Goal: Task Accomplishment & Management: Use online tool/utility

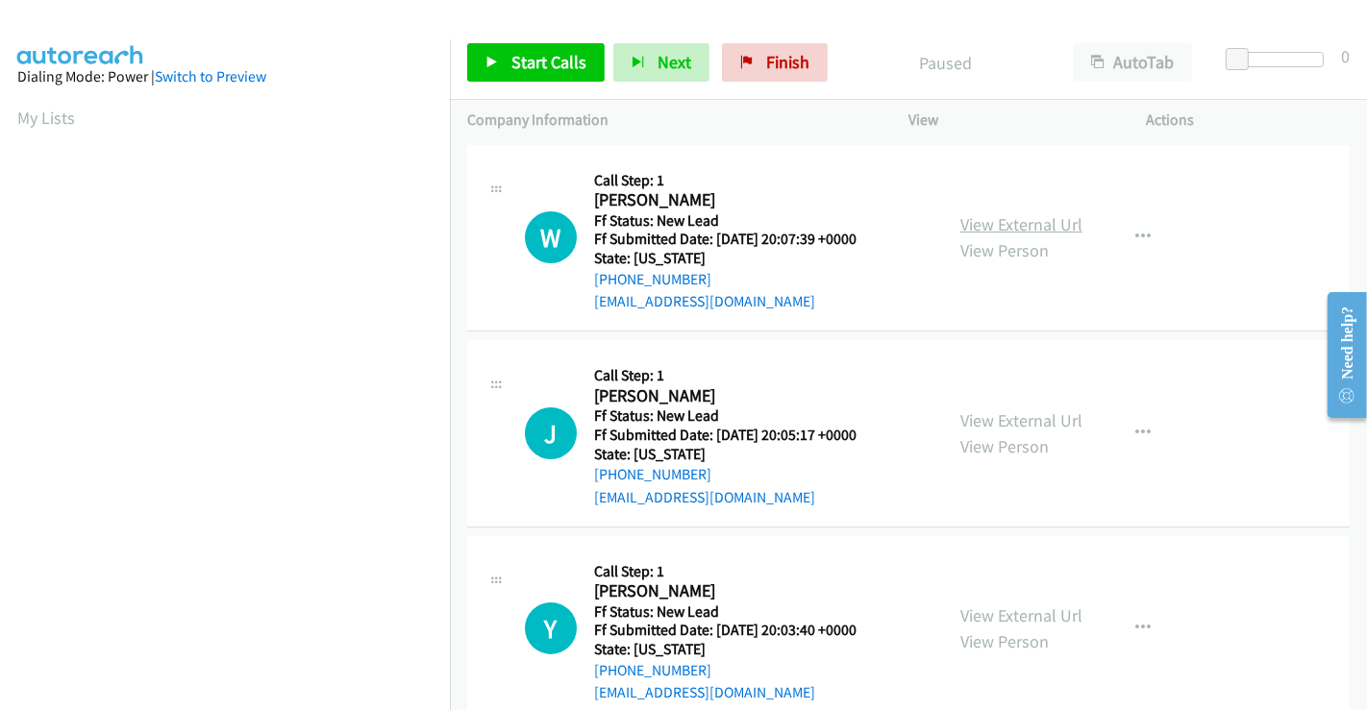
click at [1016, 226] on link "View External Url" at bounding box center [1021, 224] width 122 height 22
click at [1021, 423] on link "View External Url" at bounding box center [1021, 421] width 122 height 22
click at [1025, 610] on link "View External Url" at bounding box center [1021, 616] width 122 height 22
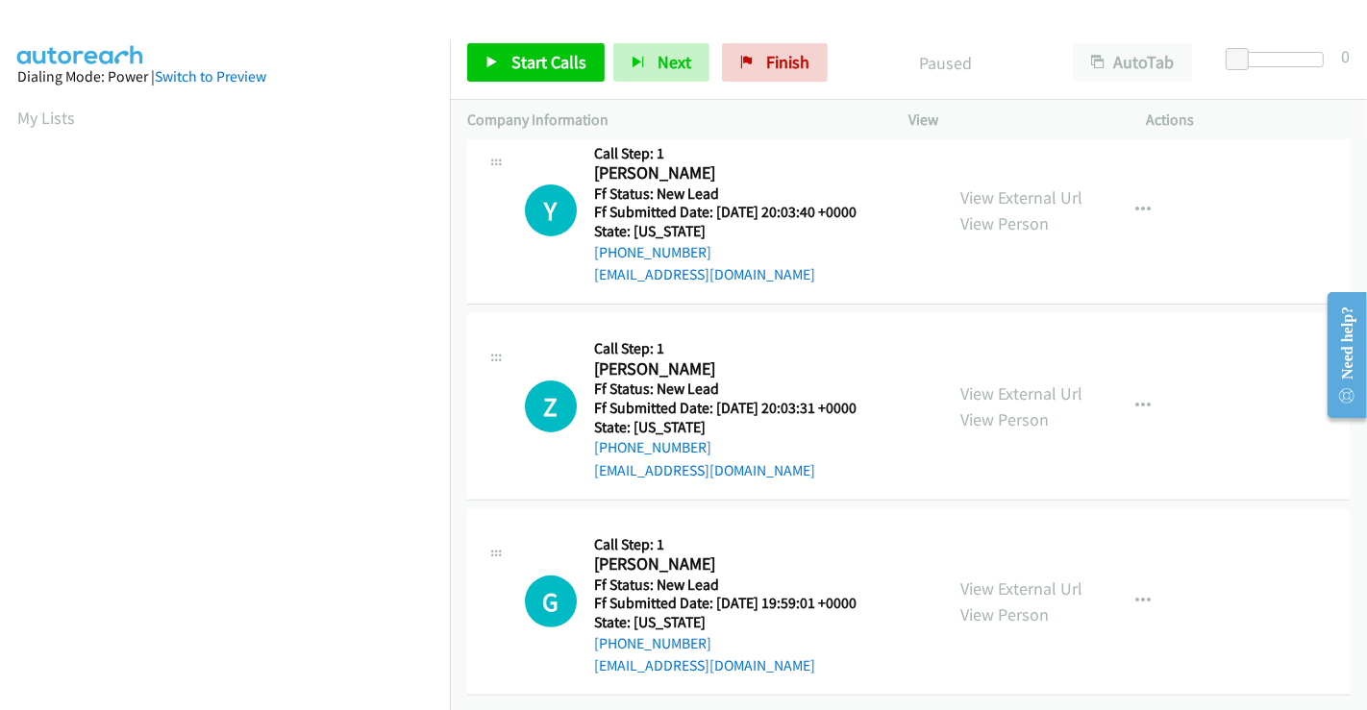
scroll to position [432, 0]
click at [991, 383] on link "View External Url" at bounding box center [1021, 394] width 122 height 22
click at [1008, 578] on link "View External Url" at bounding box center [1021, 589] width 122 height 22
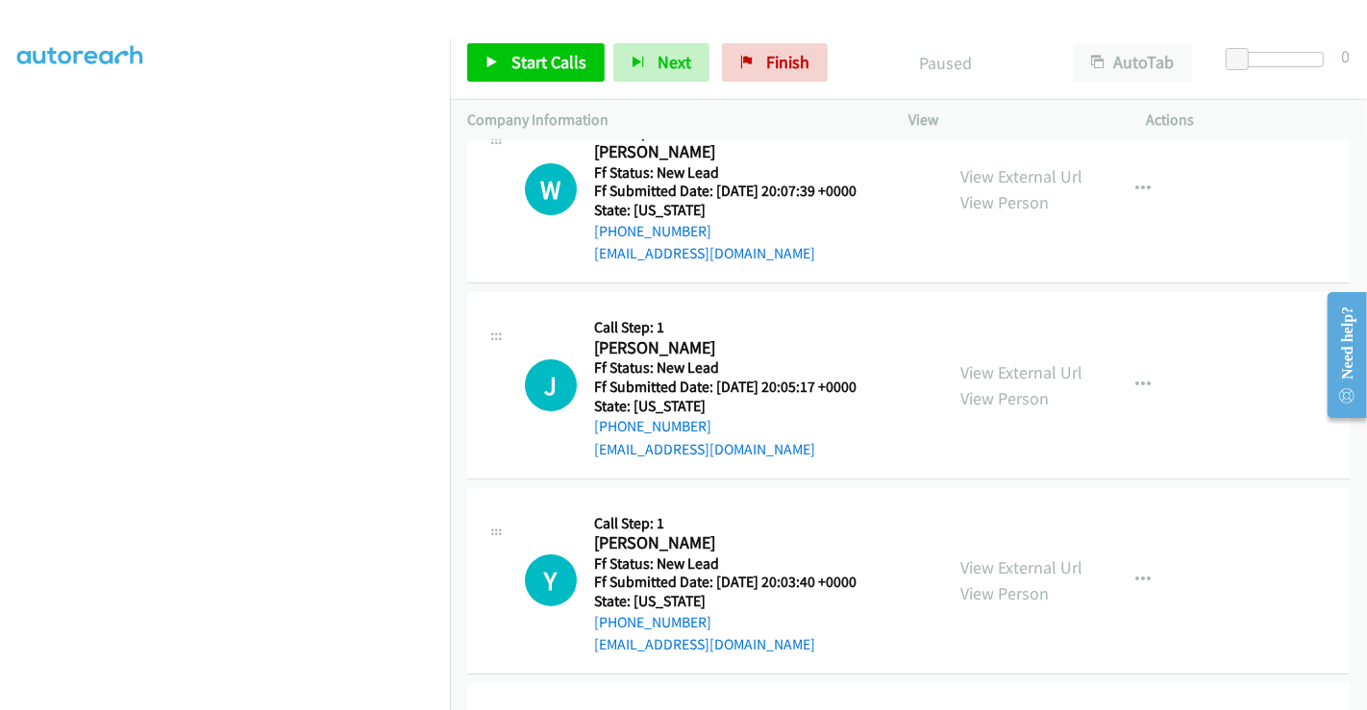
scroll to position [0, 0]
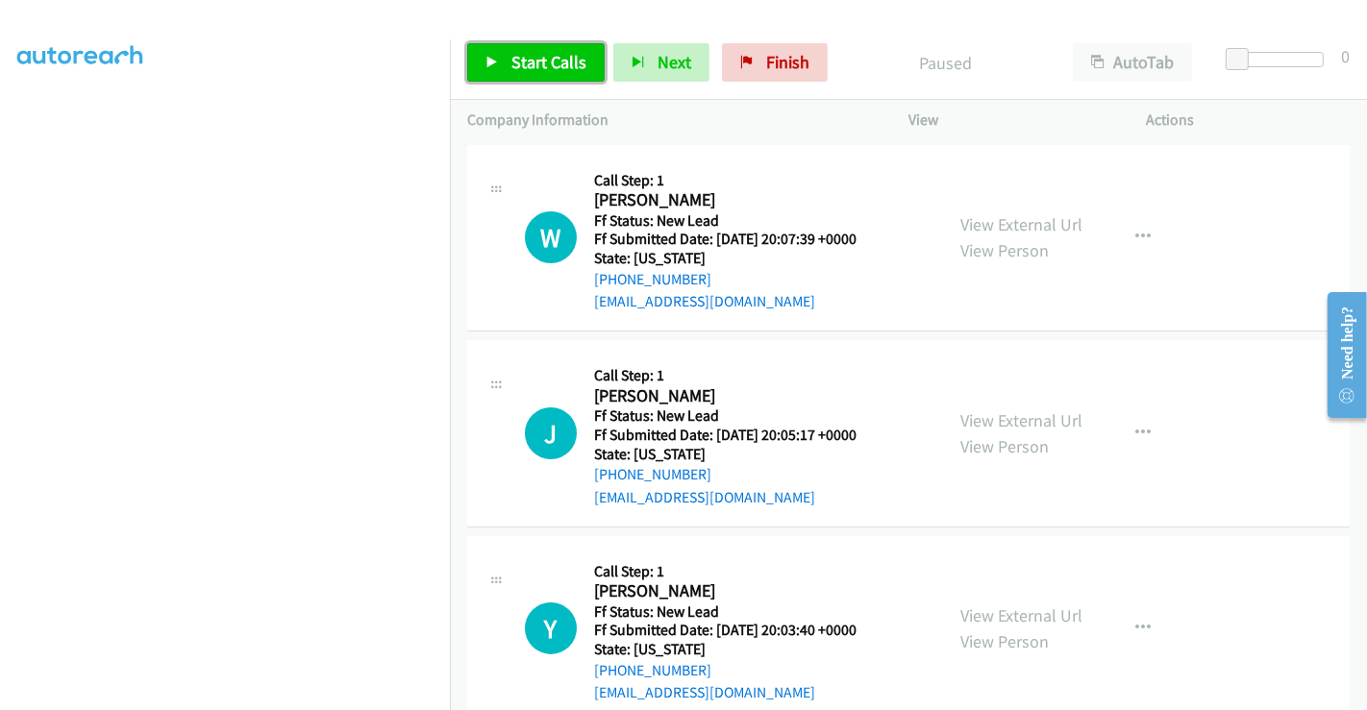
click at [536, 69] on span "Start Calls" at bounding box center [548, 62] width 75 height 22
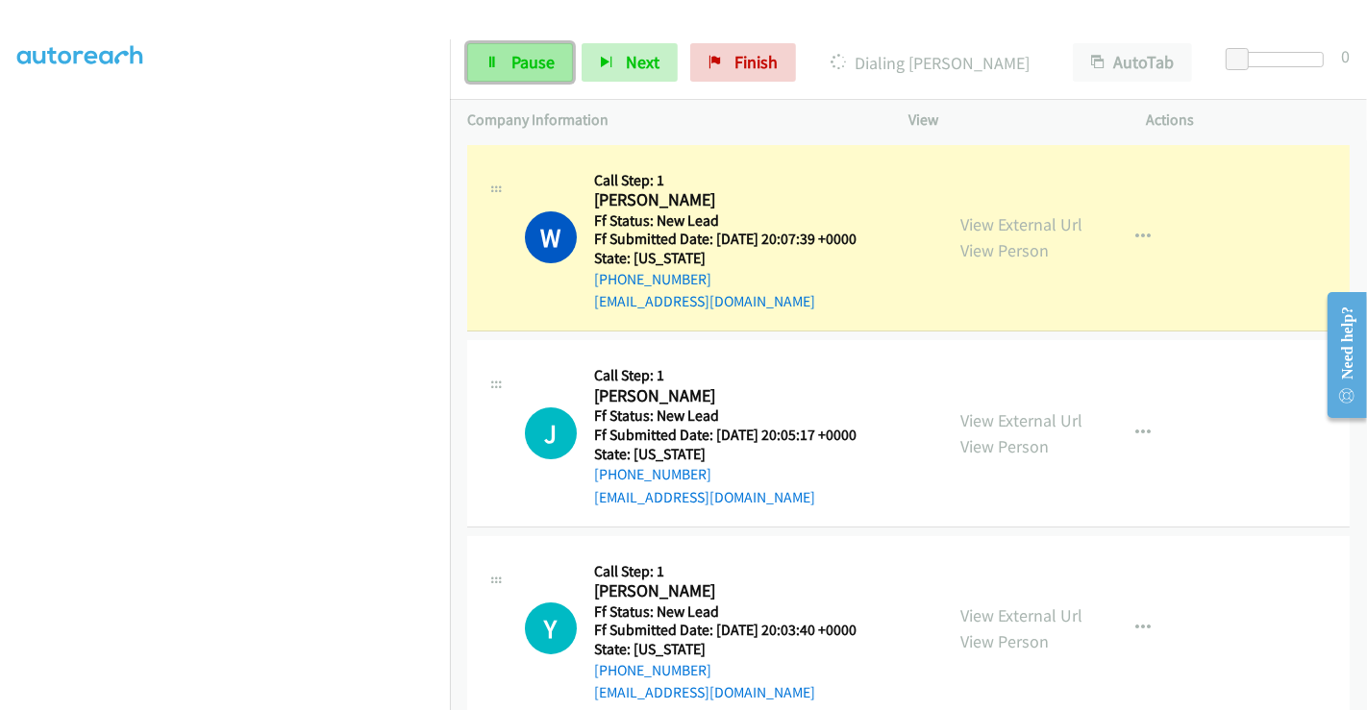
click at [530, 67] on span "Pause" at bounding box center [532, 62] width 43 height 22
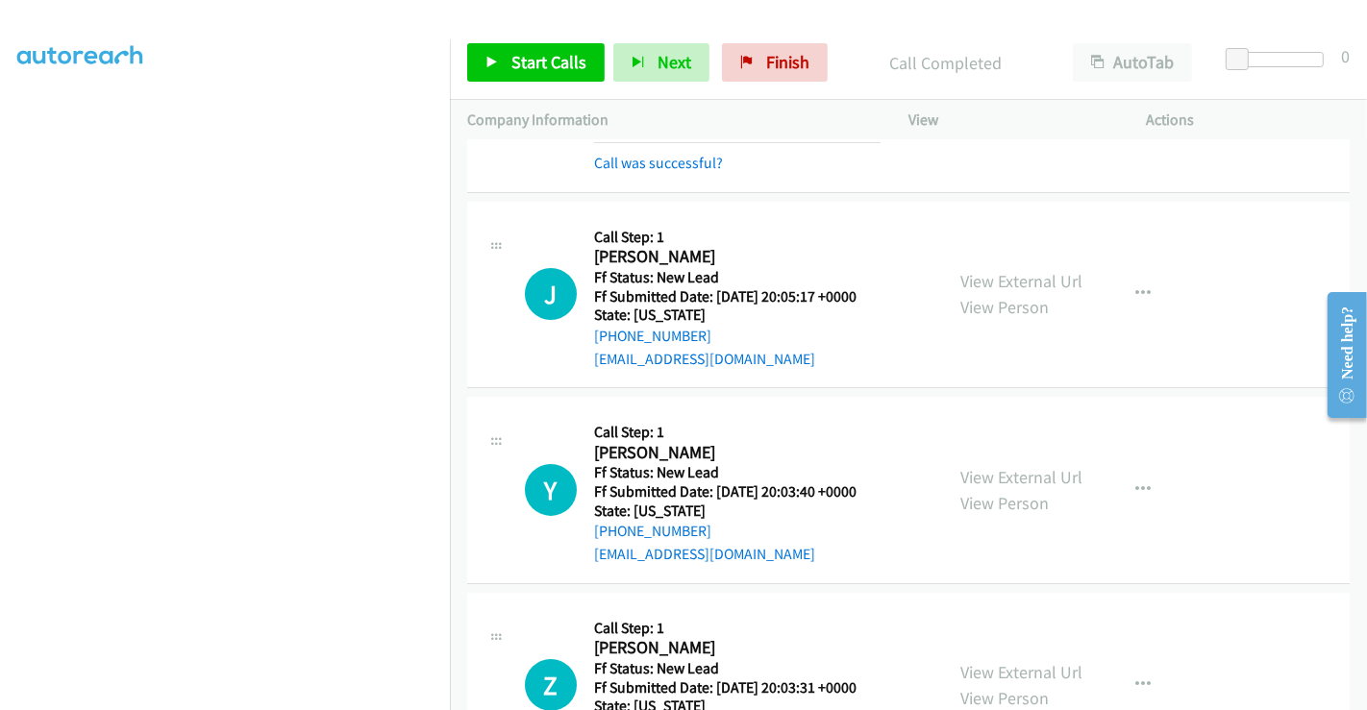
scroll to position [213, 0]
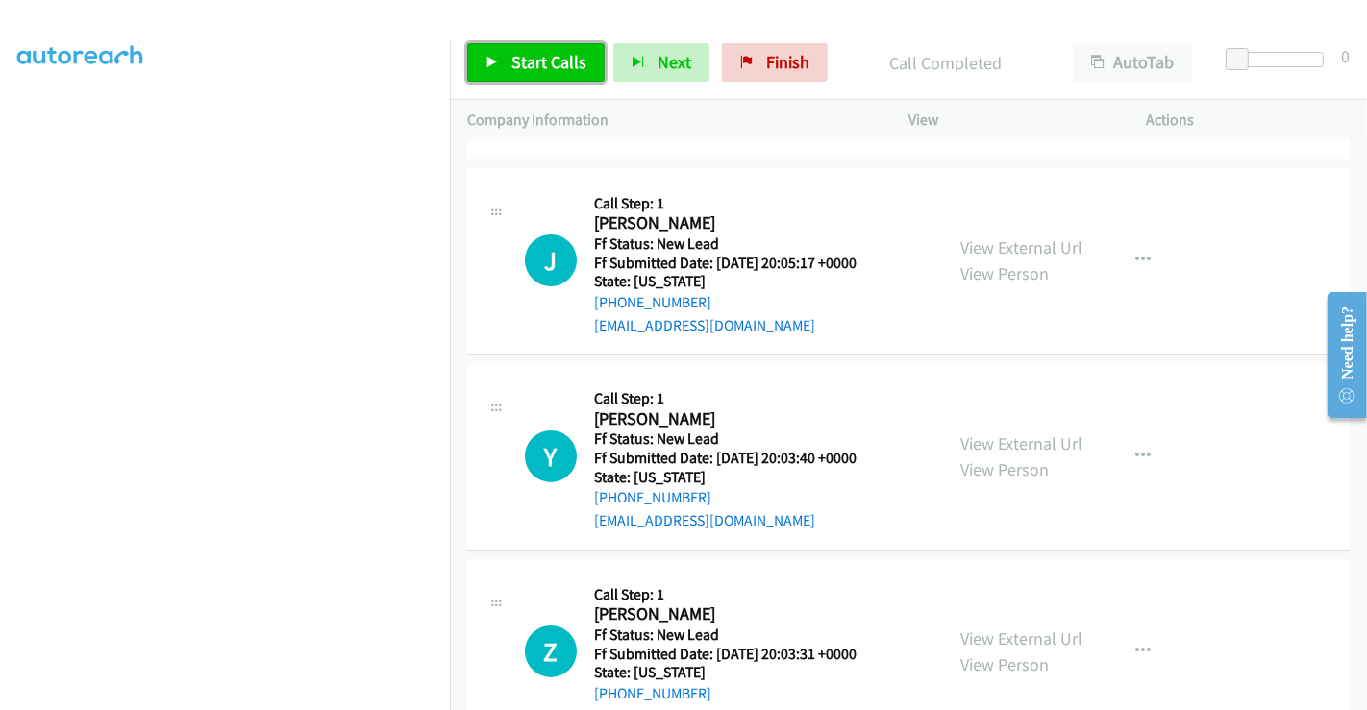
click at [514, 51] on span "Start Calls" at bounding box center [548, 62] width 75 height 22
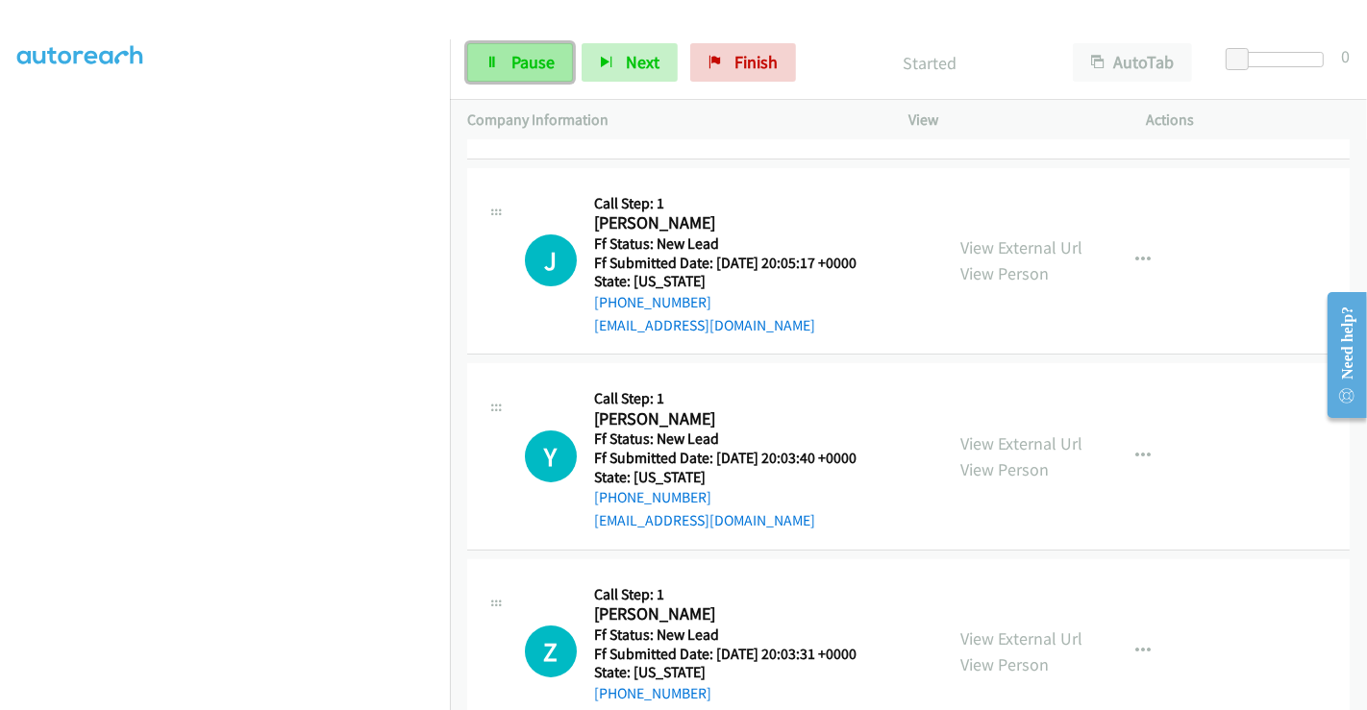
drag, startPoint x: 523, startPoint y: 62, endPoint x: 535, endPoint y: 62, distance: 11.5
click at [523, 62] on span "Pause" at bounding box center [532, 62] width 43 height 22
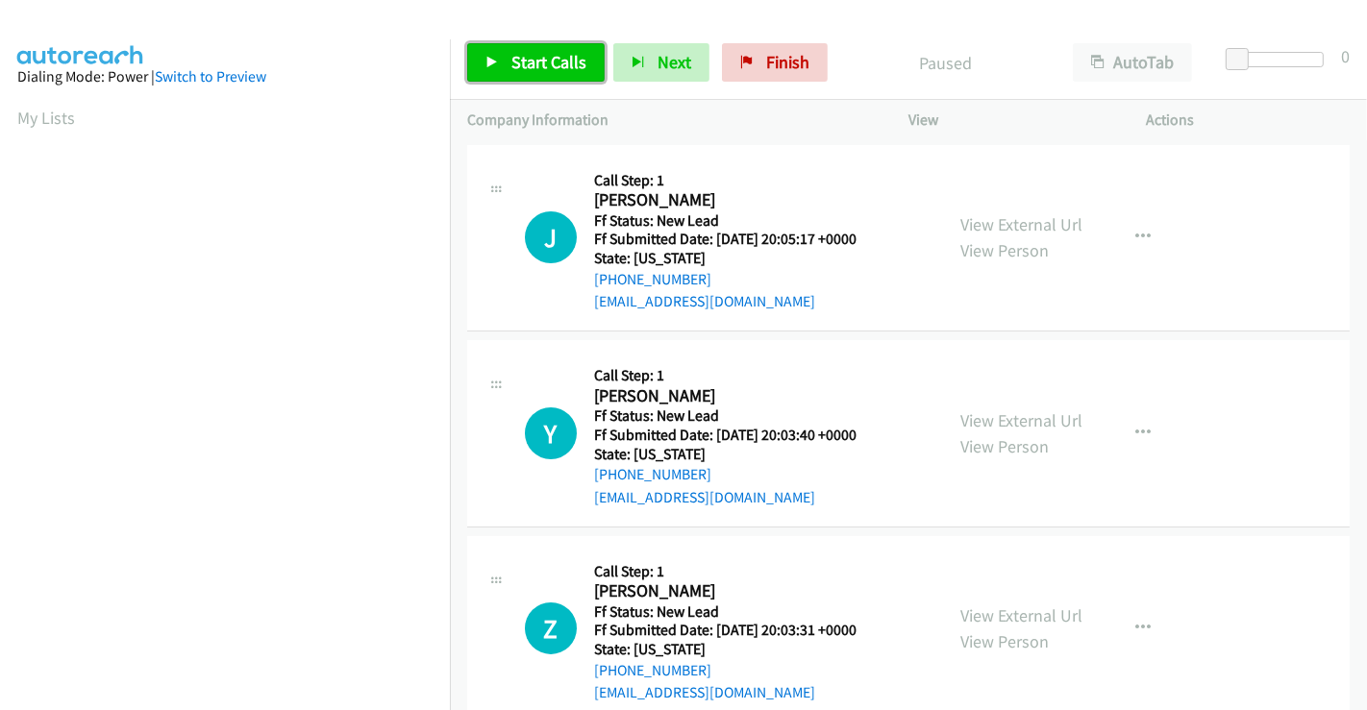
click at [552, 66] on span "Start Calls" at bounding box center [548, 62] width 75 height 22
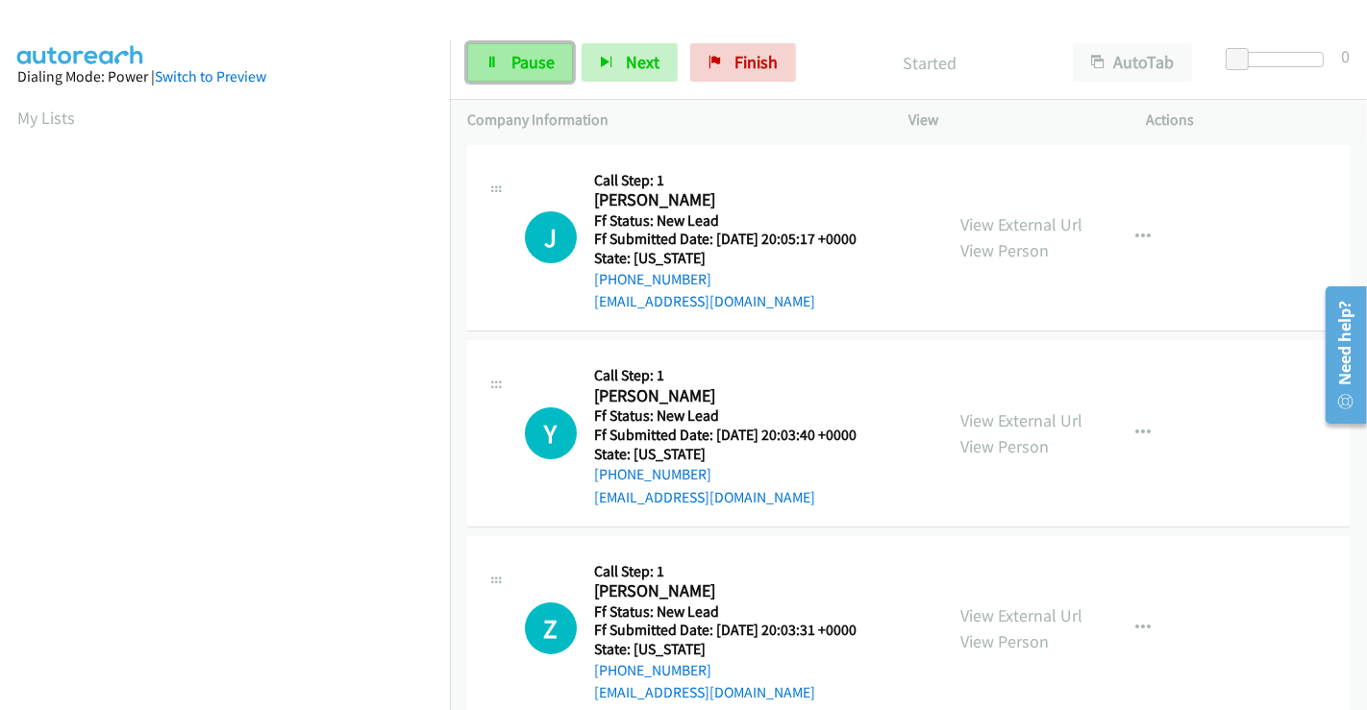
click at [502, 49] on link "Pause" at bounding box center [520, 62] width 106 height 38
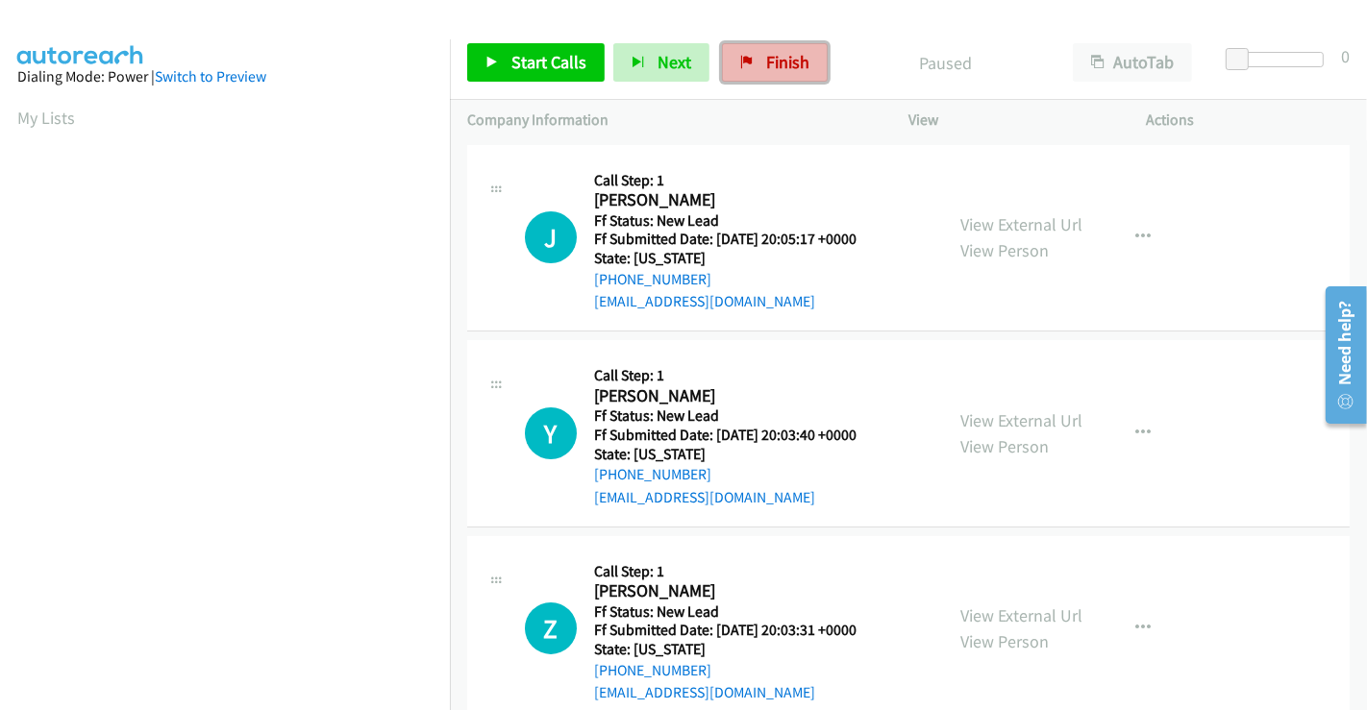
click at [766, 59] on span "Finish" at bounding box center [787, 62] width 43 height 22
drag, startPoint x: 772, startPoint y: 59, endPoint x: 760, endPoint y: 121, distance: 63.5
click at [772, 59] on span "Finish" at bounding box center [787, 62] width 43 height 22
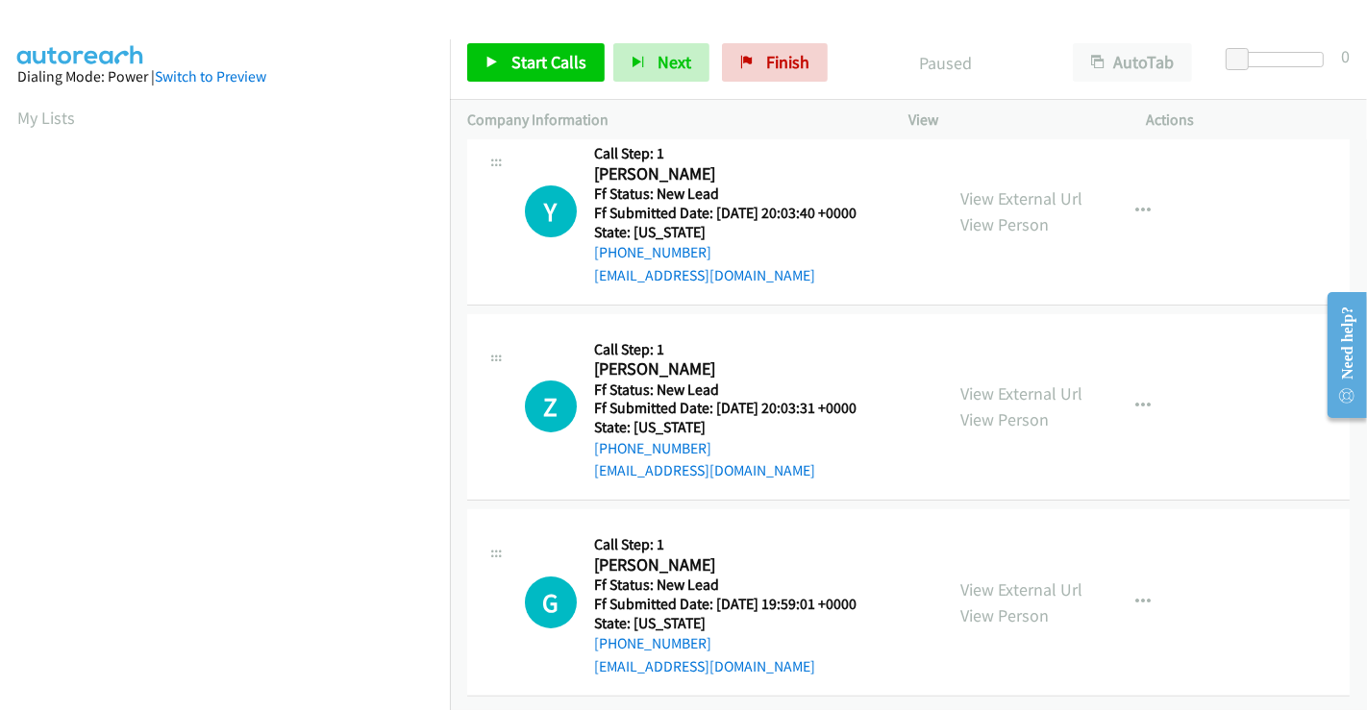
scroll to position [237, 0]
drag, startPoint x: 786, startPoint y: 58, endPoint x: 766, endPoint y: 106, distance: 52.1
click at [785, 58] on span "Finish" at bounding box center [787, 62] width 43 height 22
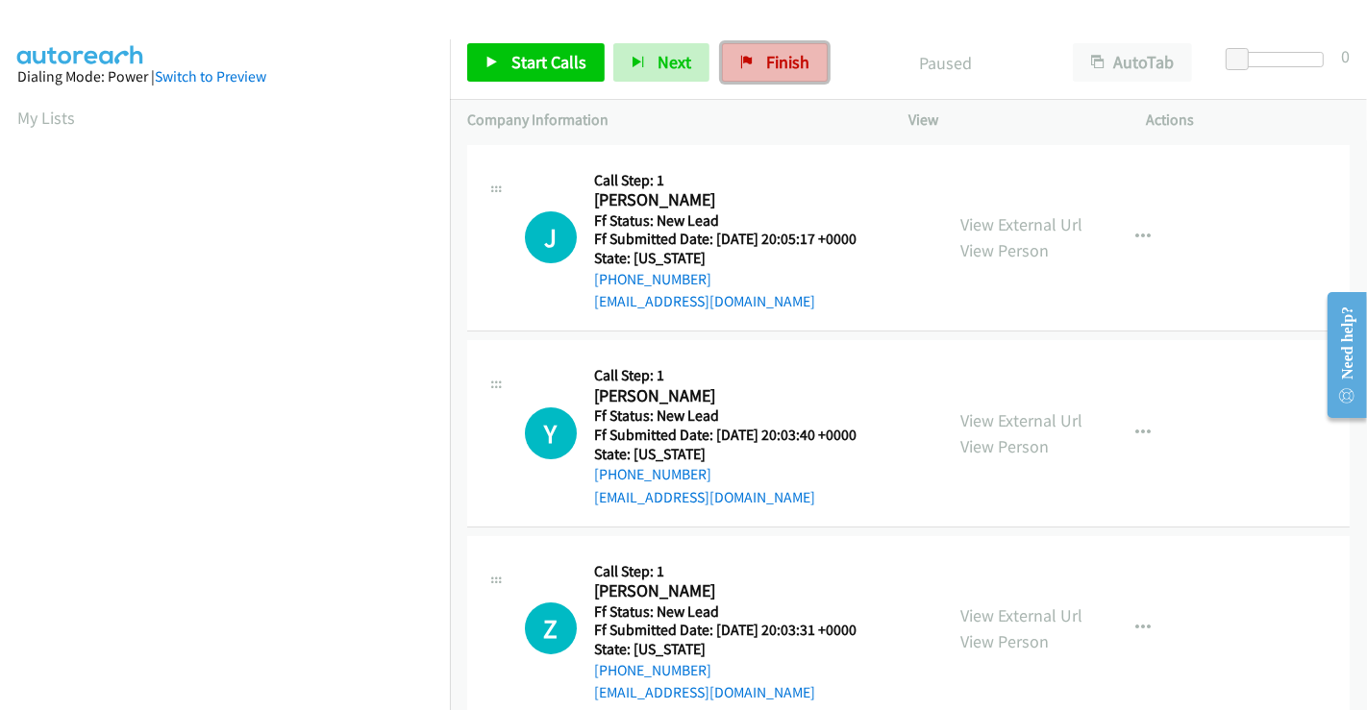
click at [780, 55] on span "Finish" at bounding box center [787, 62] width 43 height 22
drag, startPoint x: 763, startPoint y: 62, endPoint x: 994, endPoint y: 1, distance: 238.6
click at [766, 62] on span "Finish" at bounding box center [787, 62] width 43 height 22
click at [785, 71] on span "Finish" at bounding box center [787, 62] width 43 height 22
drag, startPoint x: 747, startPoint y: 69, endPoint x: 769, endPoint y: 113, distance: 49.4
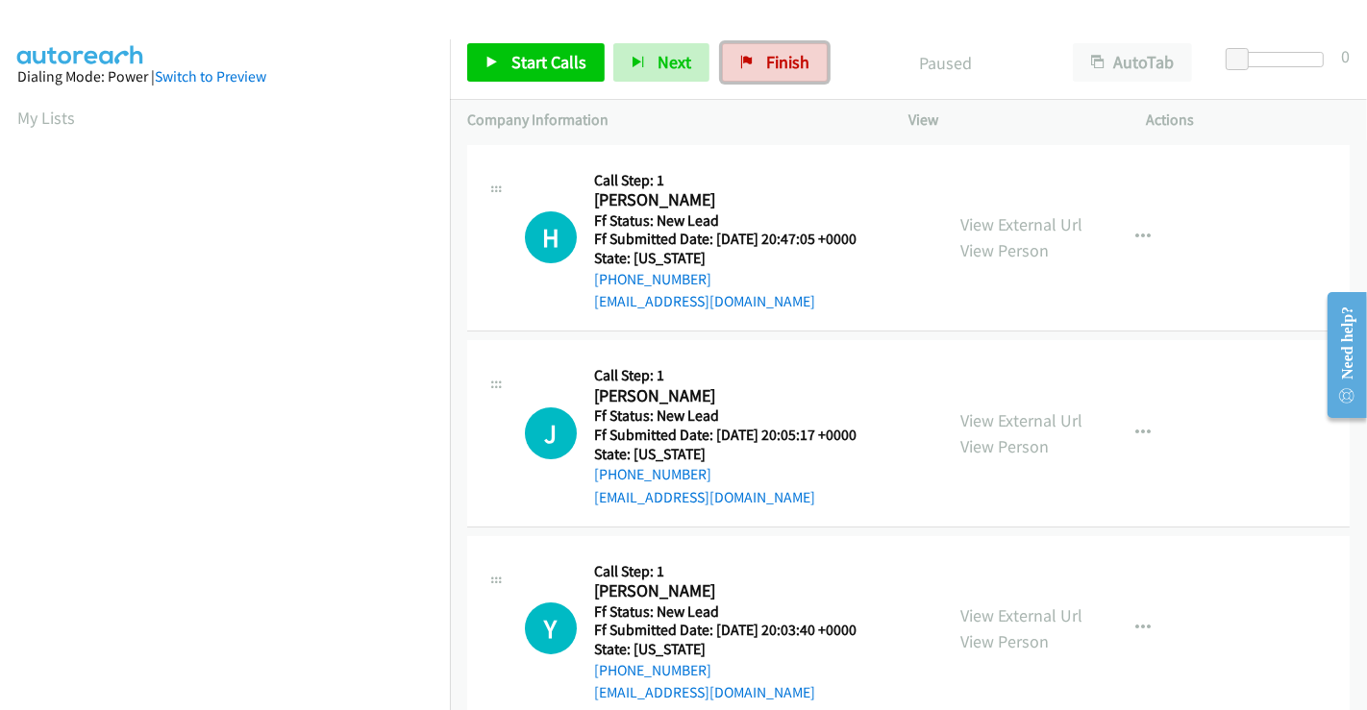
click at [747, 69] on link "Finish" at bounding box center [775, 62] width 106 height 38
click at [755, 41] on div "Start Calls Pause Next Finish Paused AutoTab AutoTab 0" at bounding box center [908, 63] width 917 height 74
click at [760, 50] on link "Finish" at bounding box center [775, 62] width 106 height 38
click at [766, 58] on span "Finish" at bounding box center [787, 62] width 43 height 22
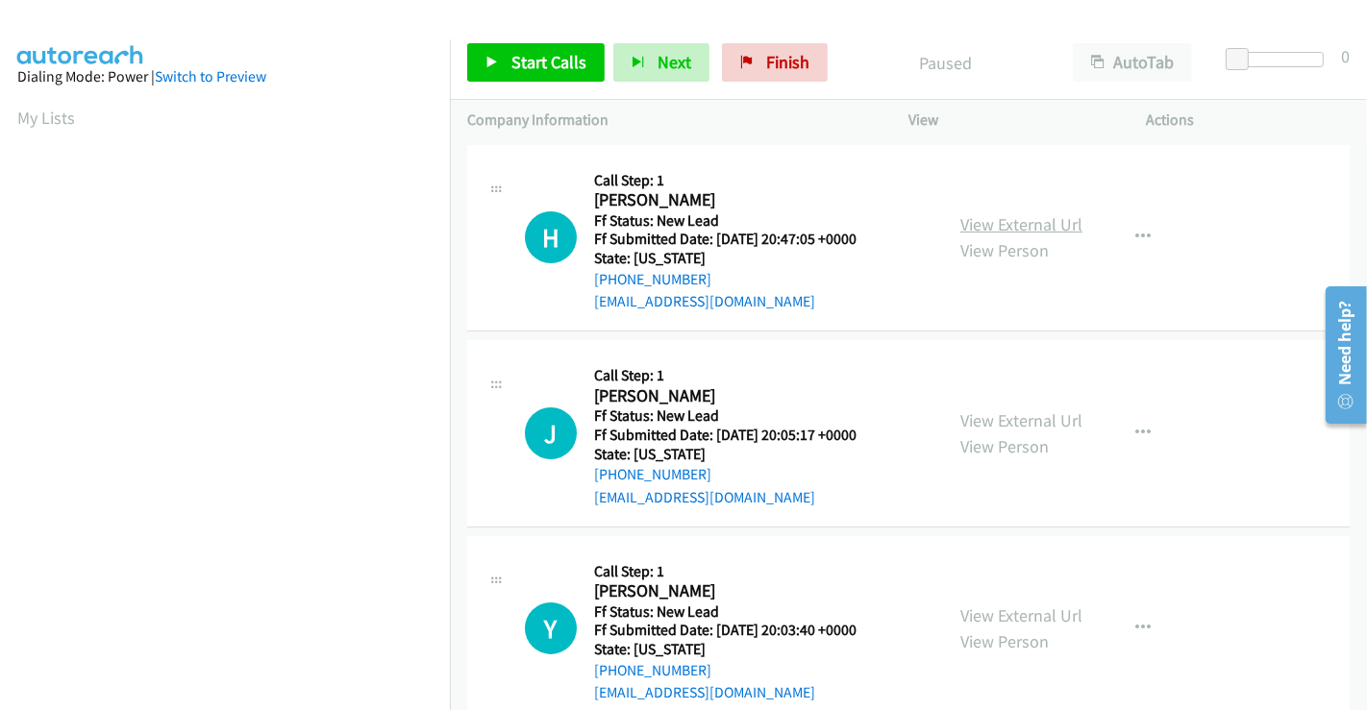
click at [1034, 221] on link "View External Url" at bounding box center [1021, 224] width 122 height 22
click at [1030, 416] on link "View External Url" at bounding box center [1021, 421] width 122 height 22
click at [1003, 606] on link "View External Url" at bounding box center [1021, 616] width 122 height 22
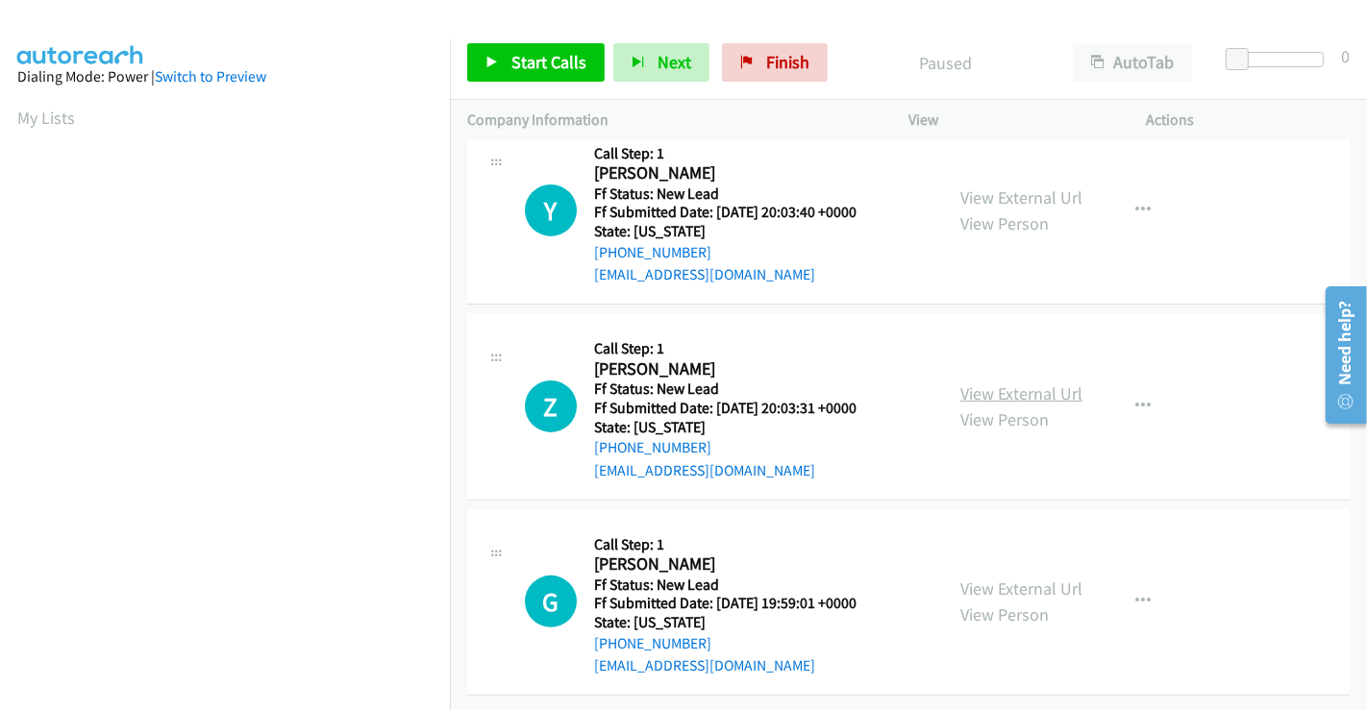
scroll to position [432, 0]
click at [1017, 383] on link "View External Url" at bounding box center [1021, 394] width 122 height 22
click at [998, 578] on link "View External Url" at bounding box center [1021, 589] width 122 height 22
click at [536, 56] on span "Start Calls" at bounding box center [548, 62] width 75 height 22
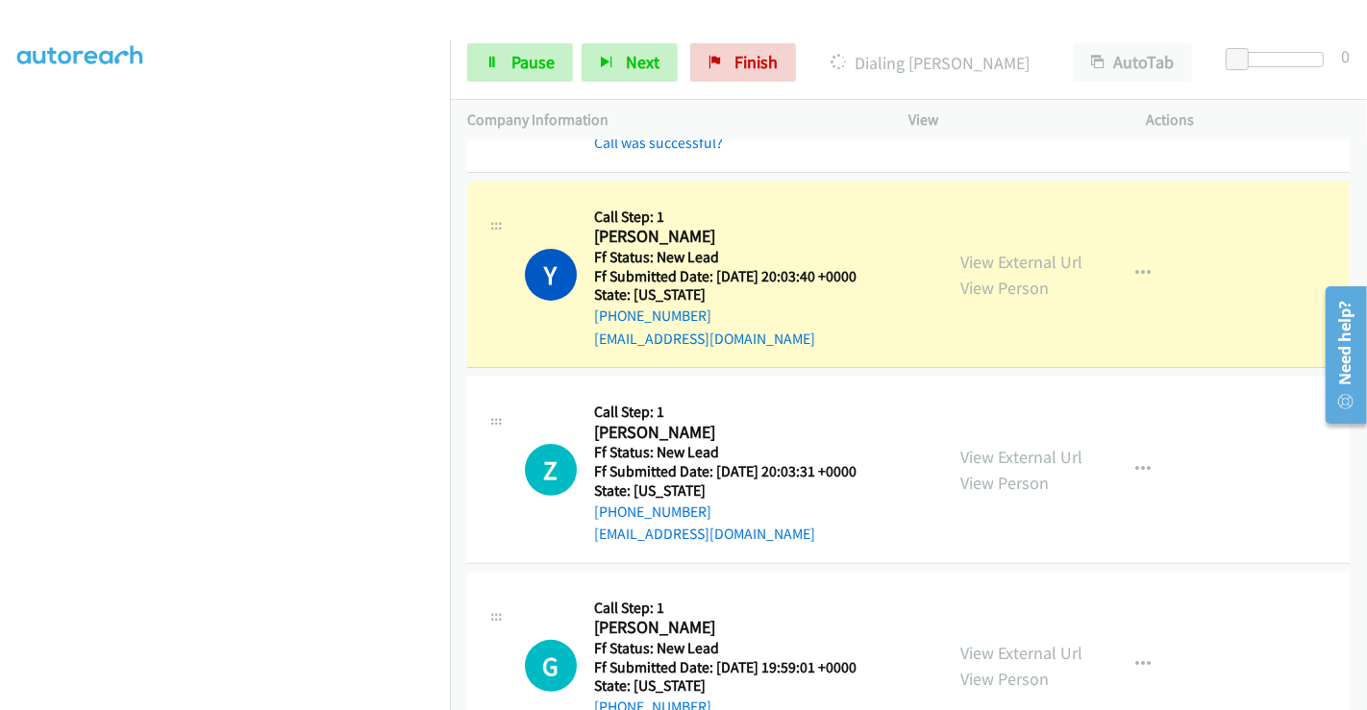
scroll to position [513, 0]
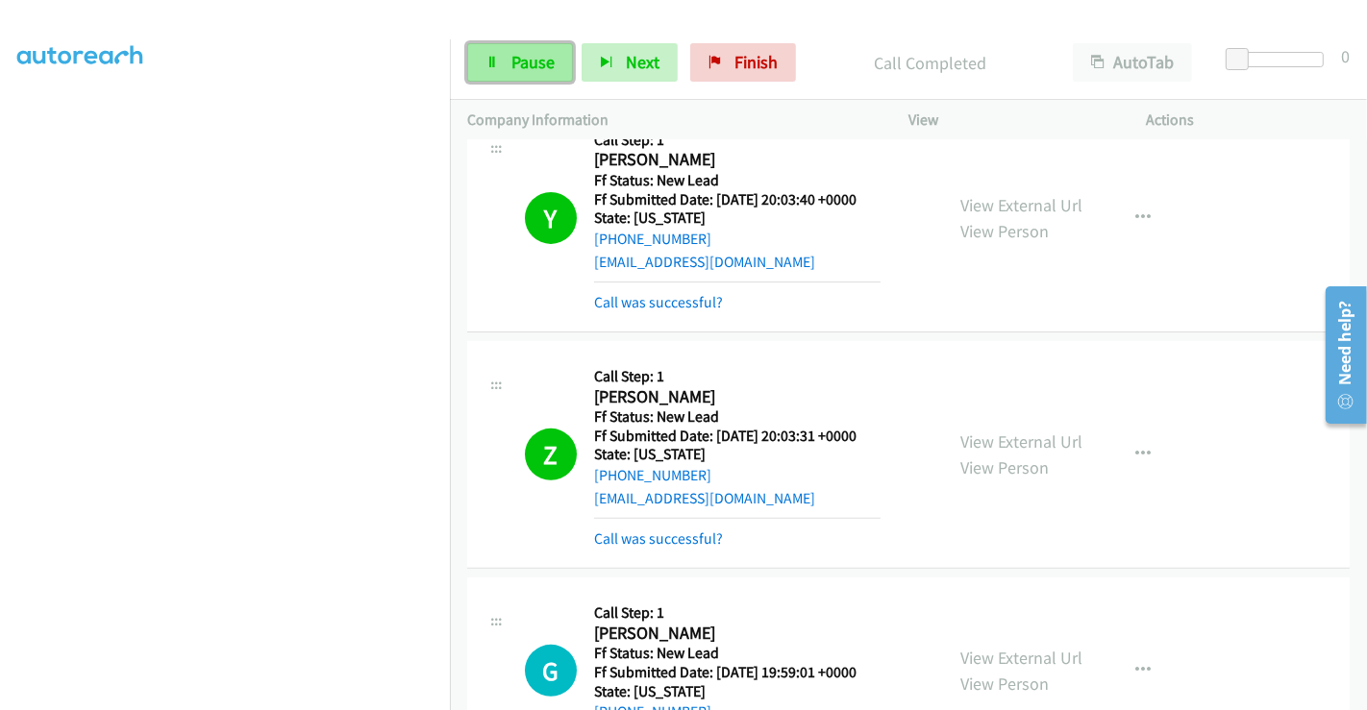
click at [530, 53] on span "Pause" at bounding box center [532, 62] width 43 height 22
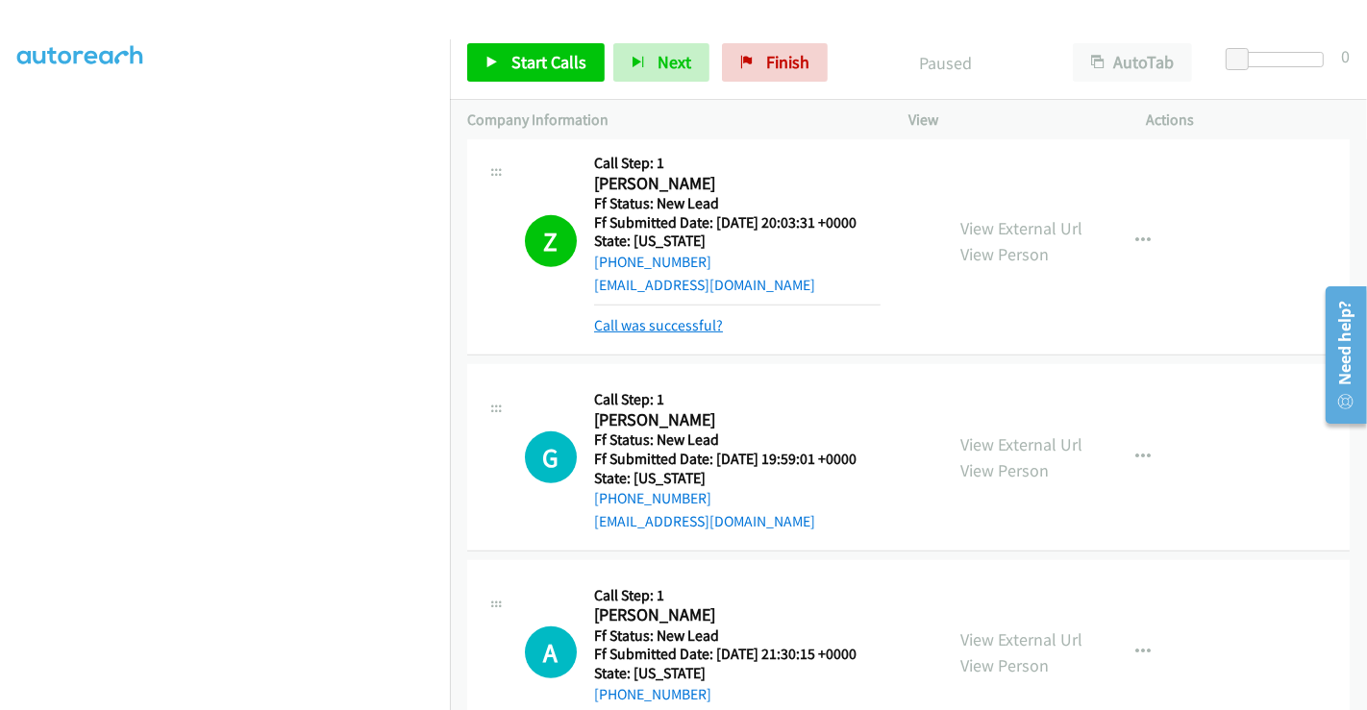
scroll to position [727, 0]
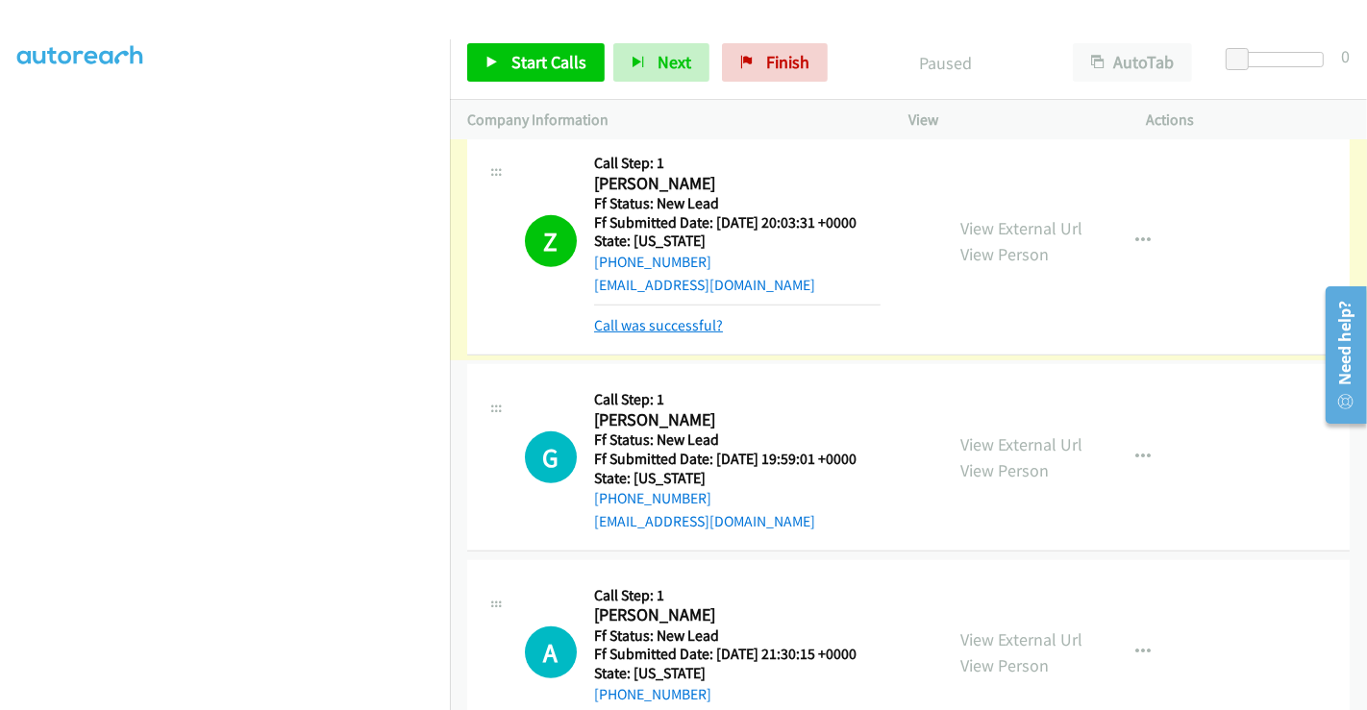
click at [631, 328] on link "Call was successful?" at bounding box center [658, 325] width 129 height 18
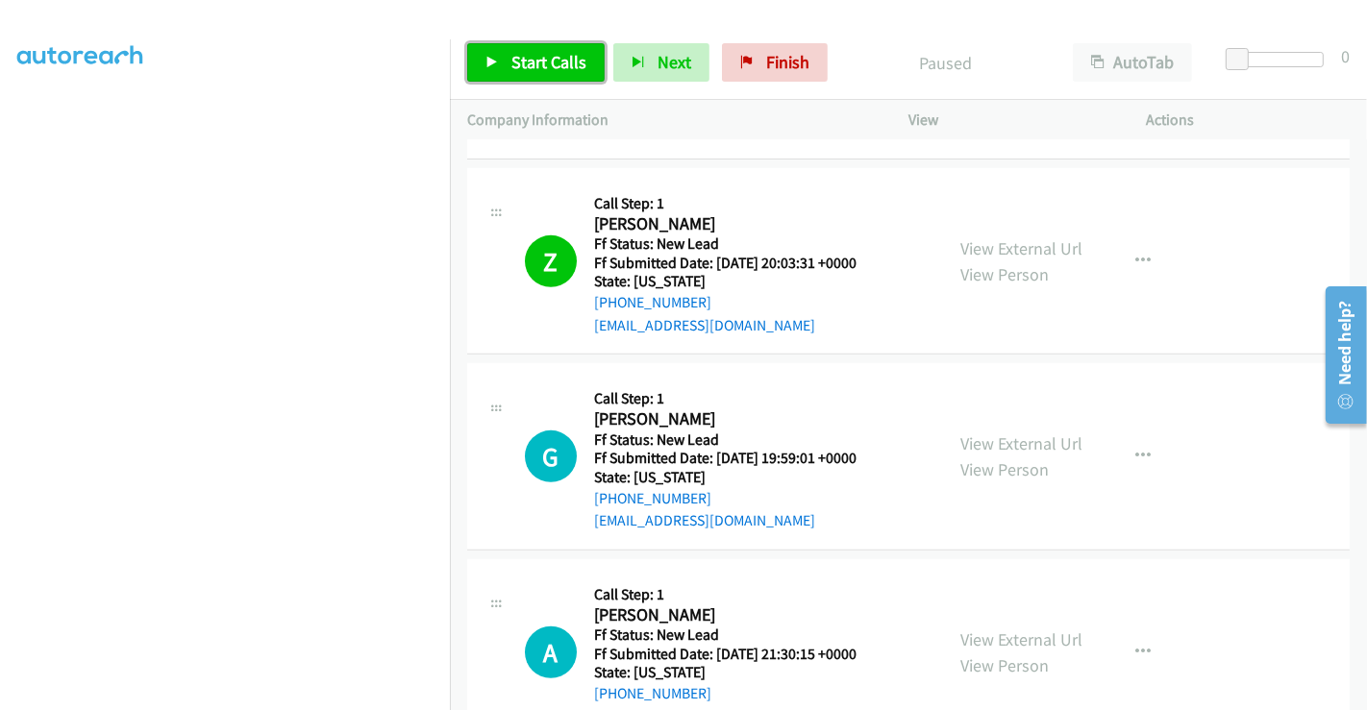
click at [518, 66] on span "Start Calls" at bounding box center [548, 62] width 75 height 22
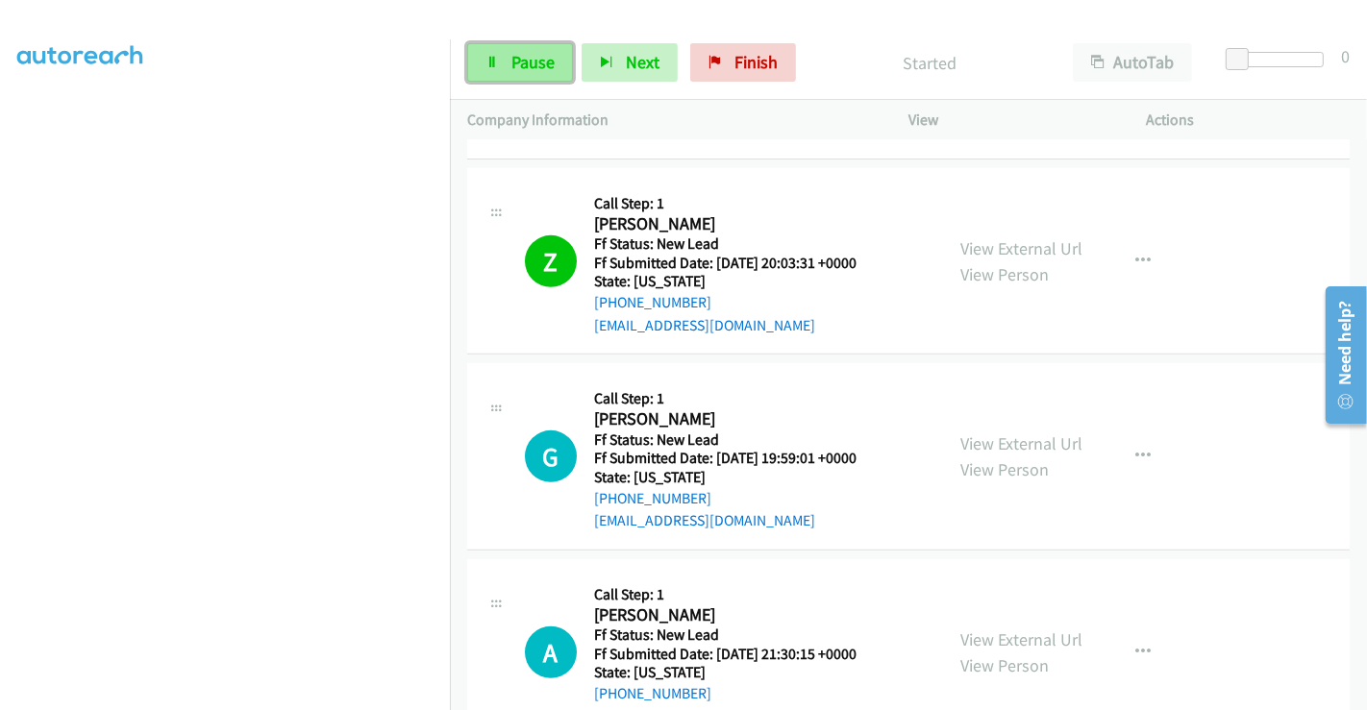
click at [521, 59] on span "Pause" at bounding box center [532, 62] width 43 height 22
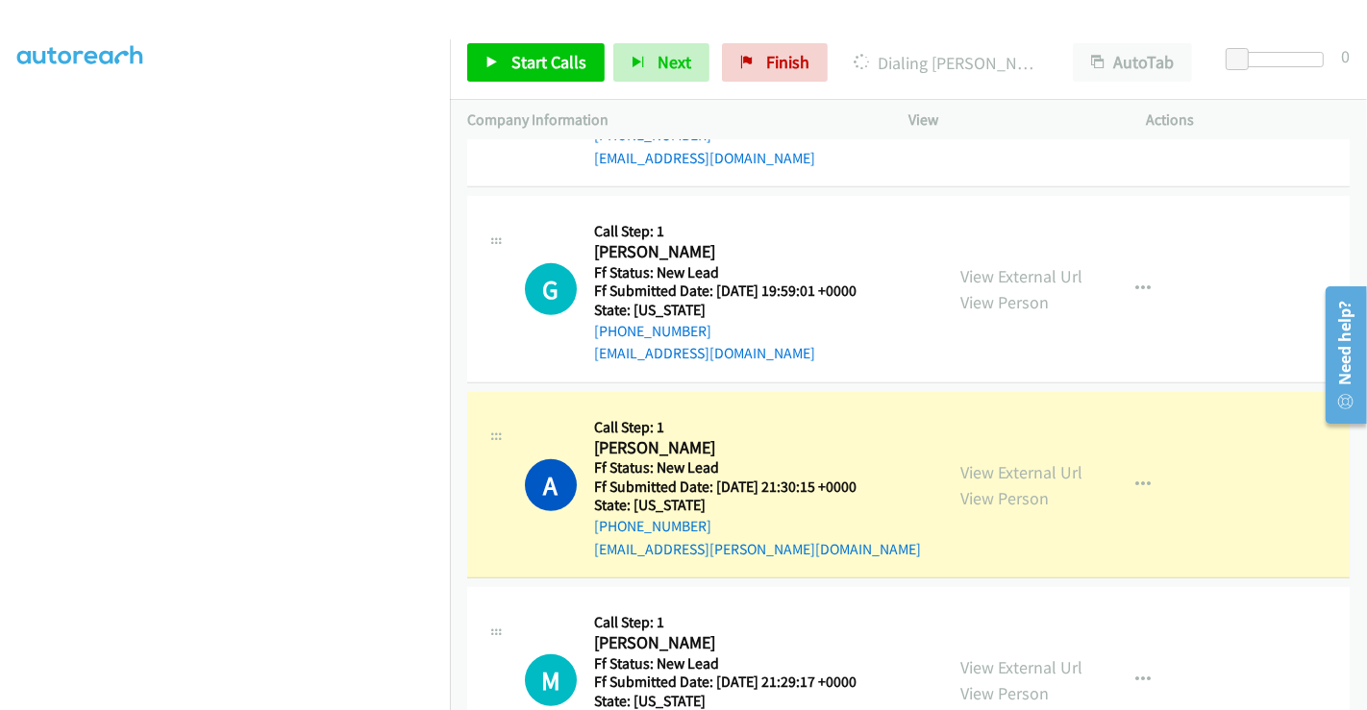
scroll to position [1007, 0]
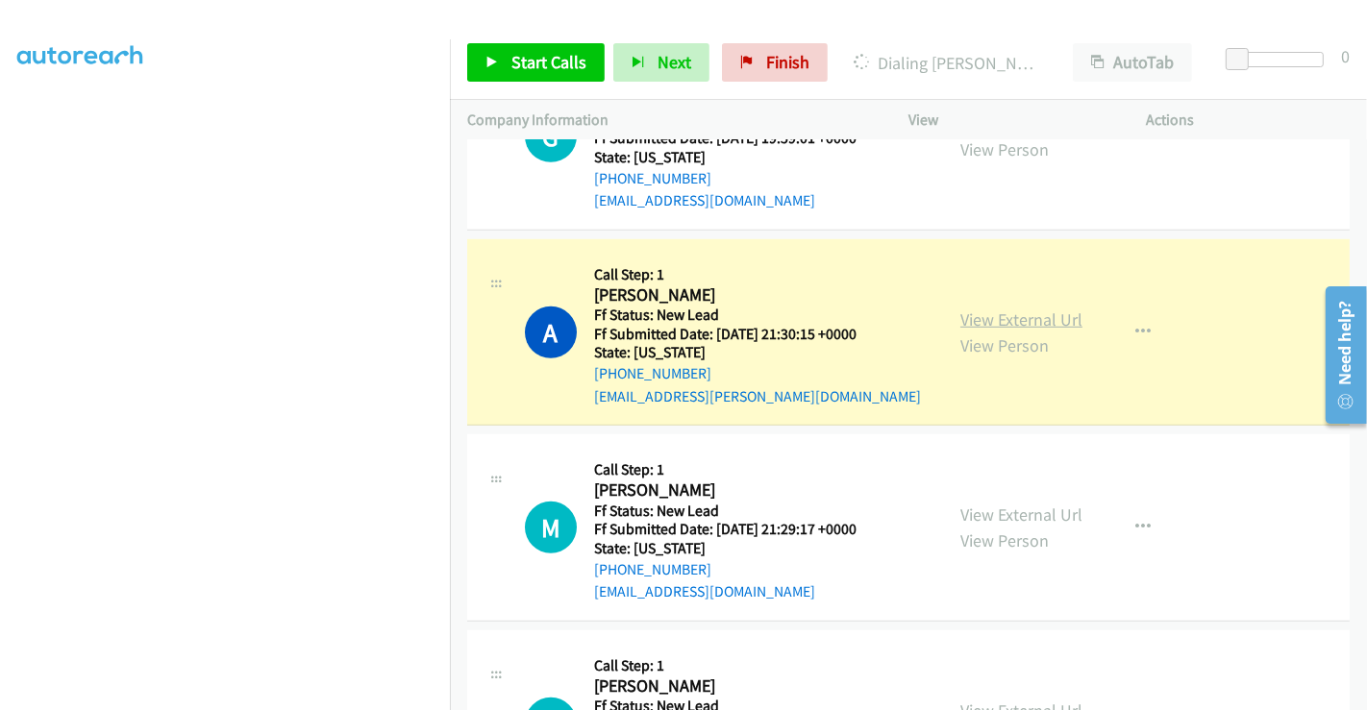
click at [995, 314] on link "View External Url" at bounding box center [1021, 320] width 122 height 22
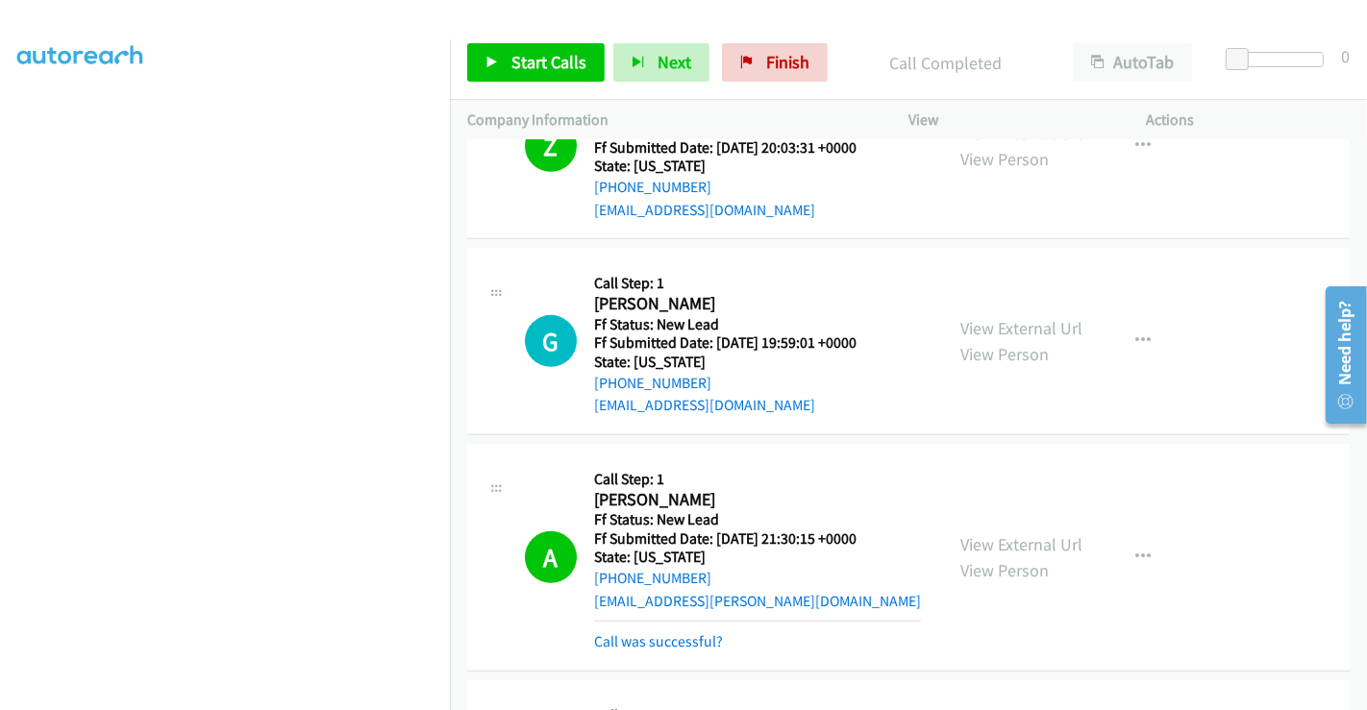
scroll to position [793, 0]
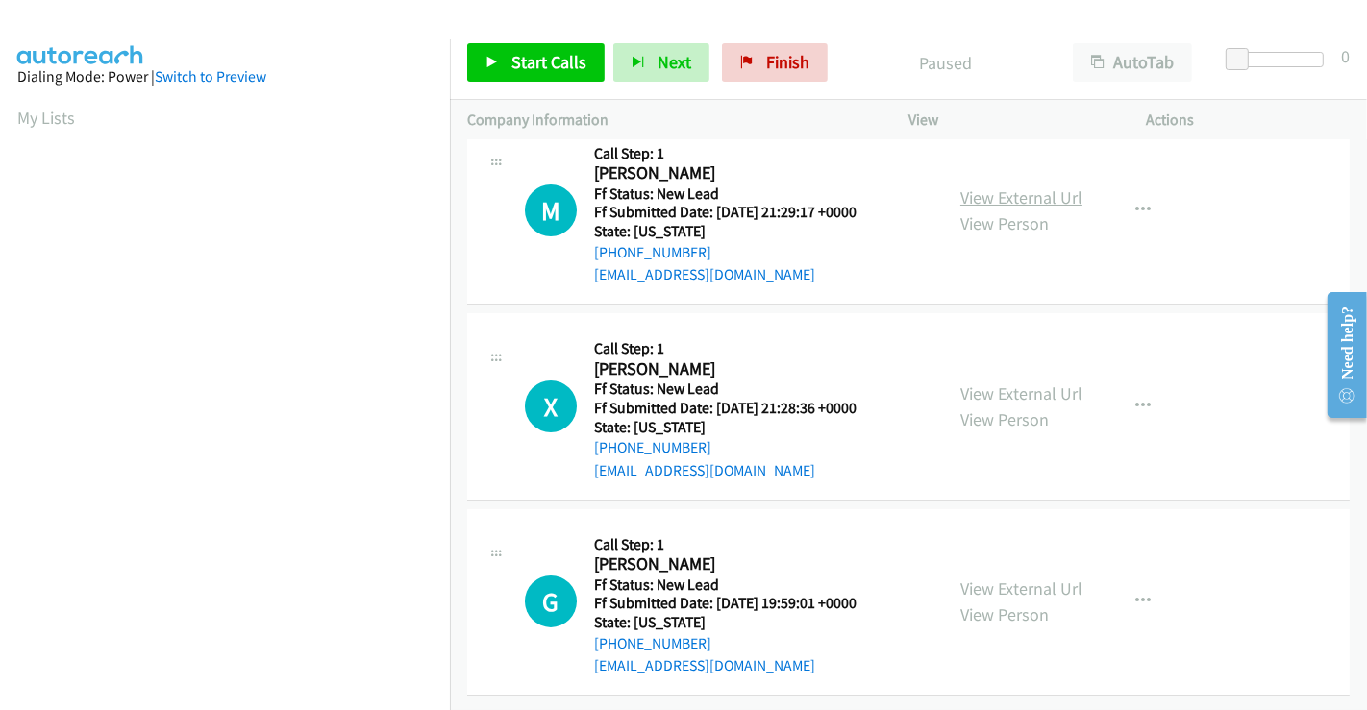
click at [994, 187] on link "View External Url" at bounding box center [1021, 198] width 122 height 22
click at [998, 383] on link "View External Url" at bounding box center [1021, 394] width 122 height 22
click at [525, 52] on span "Start Calls" at bounding box center [548, 62] width 75 height 22
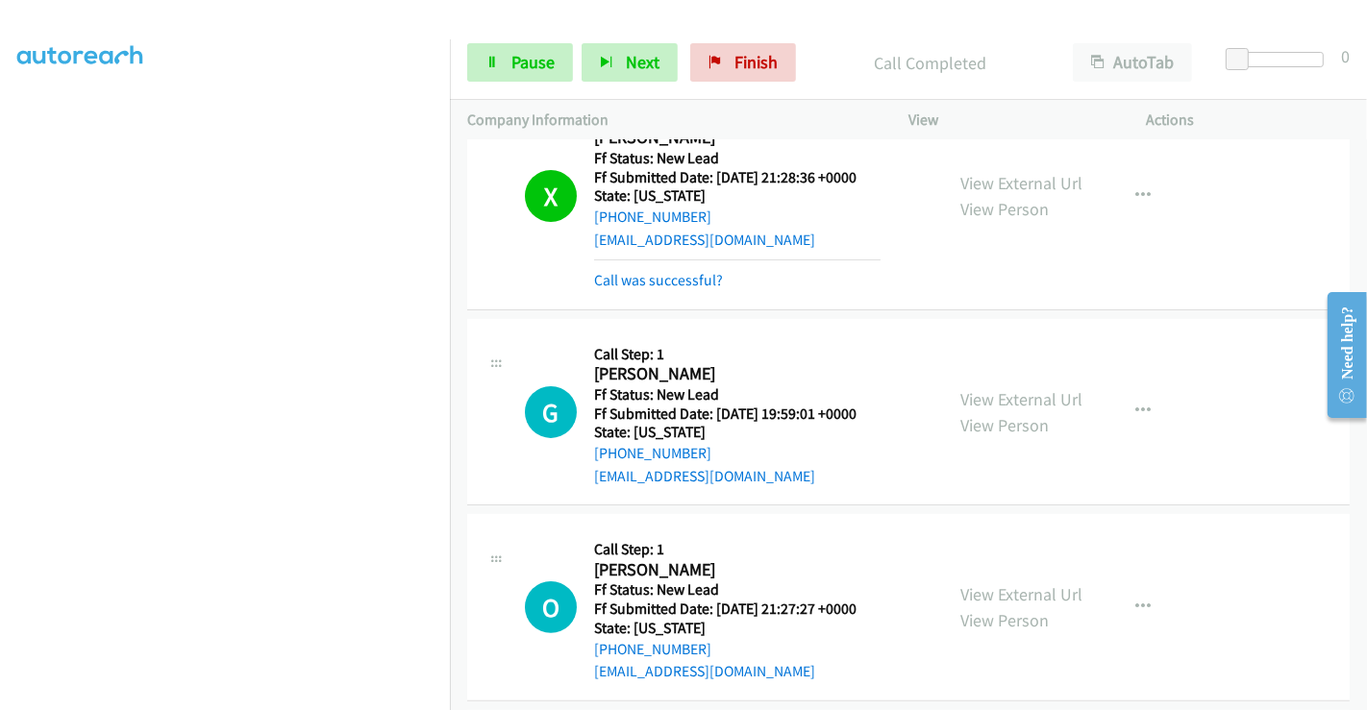
scroll to position [148, 0]
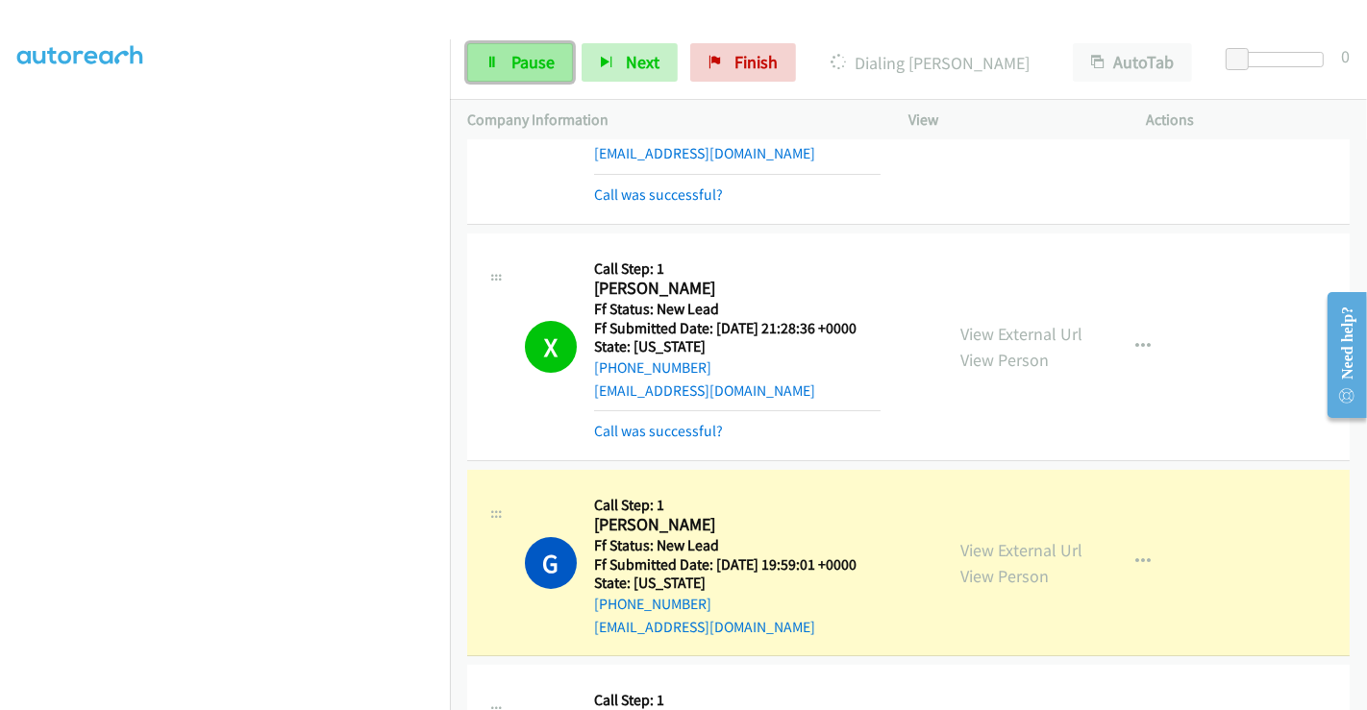
click at [519, 58] on span "Pause" at bounding box center [532, 62] width 43 height 22
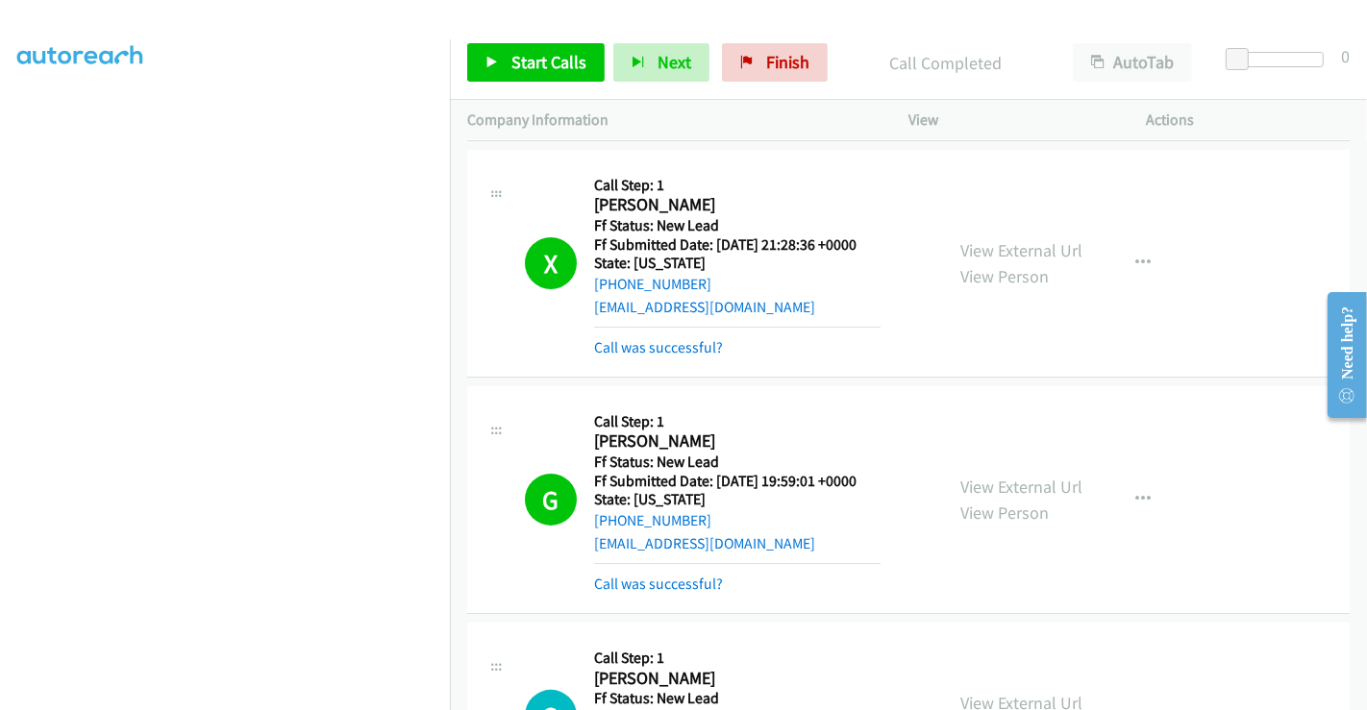
scroll to position [388, 0]
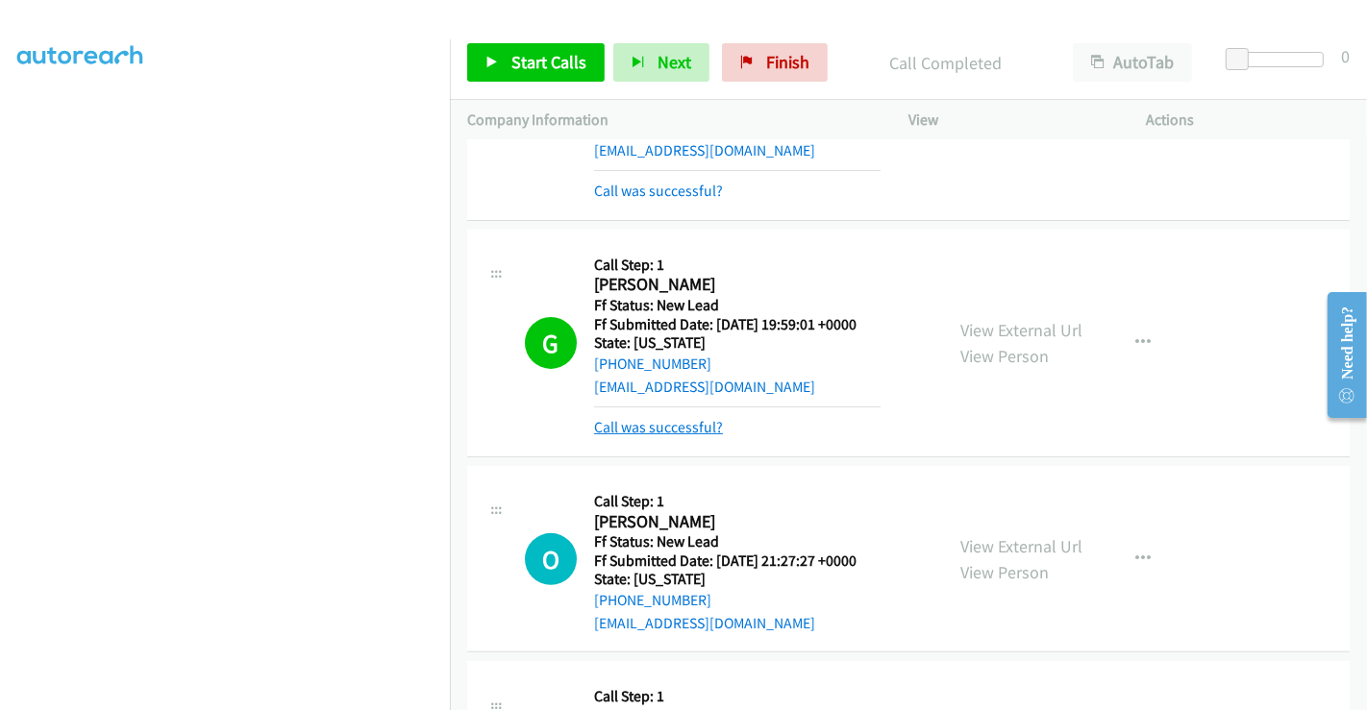
click at [656, 434] on link "Call was successful?" at bounding box center [658, 427] width 129 height 18
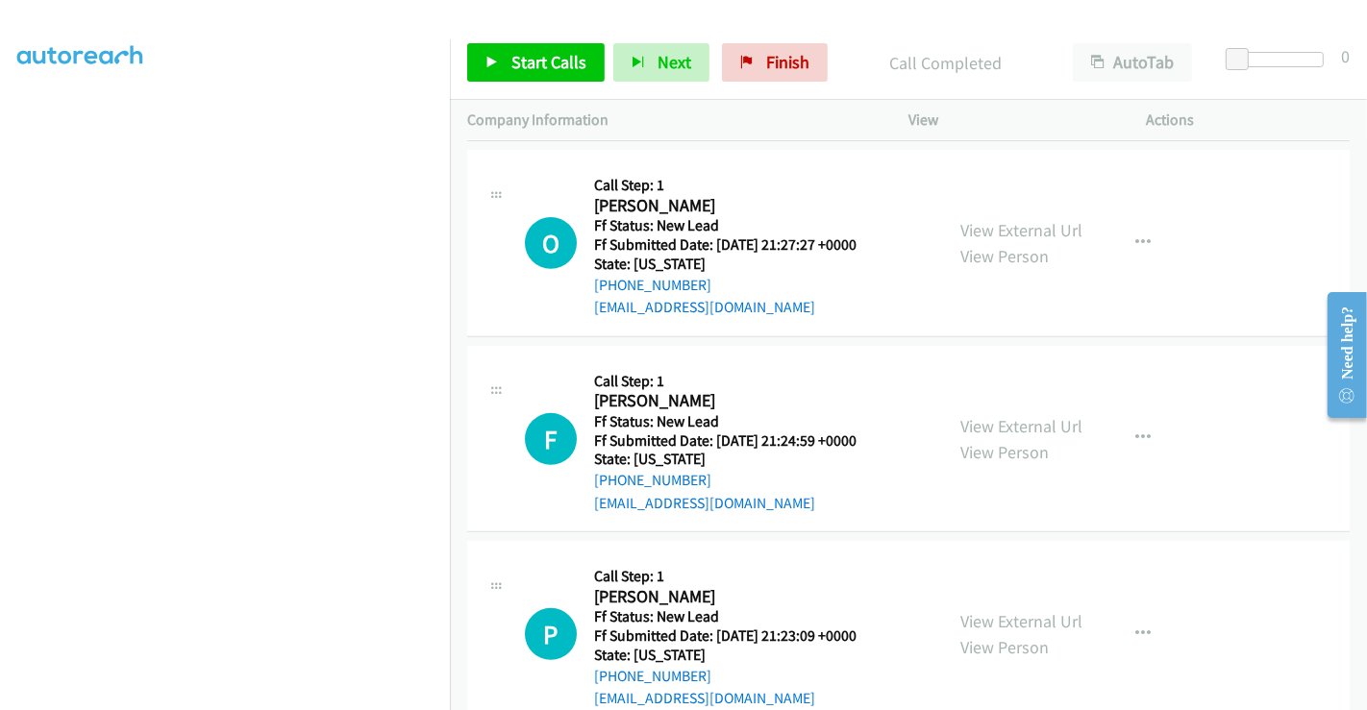
scroll to position [709, 0]
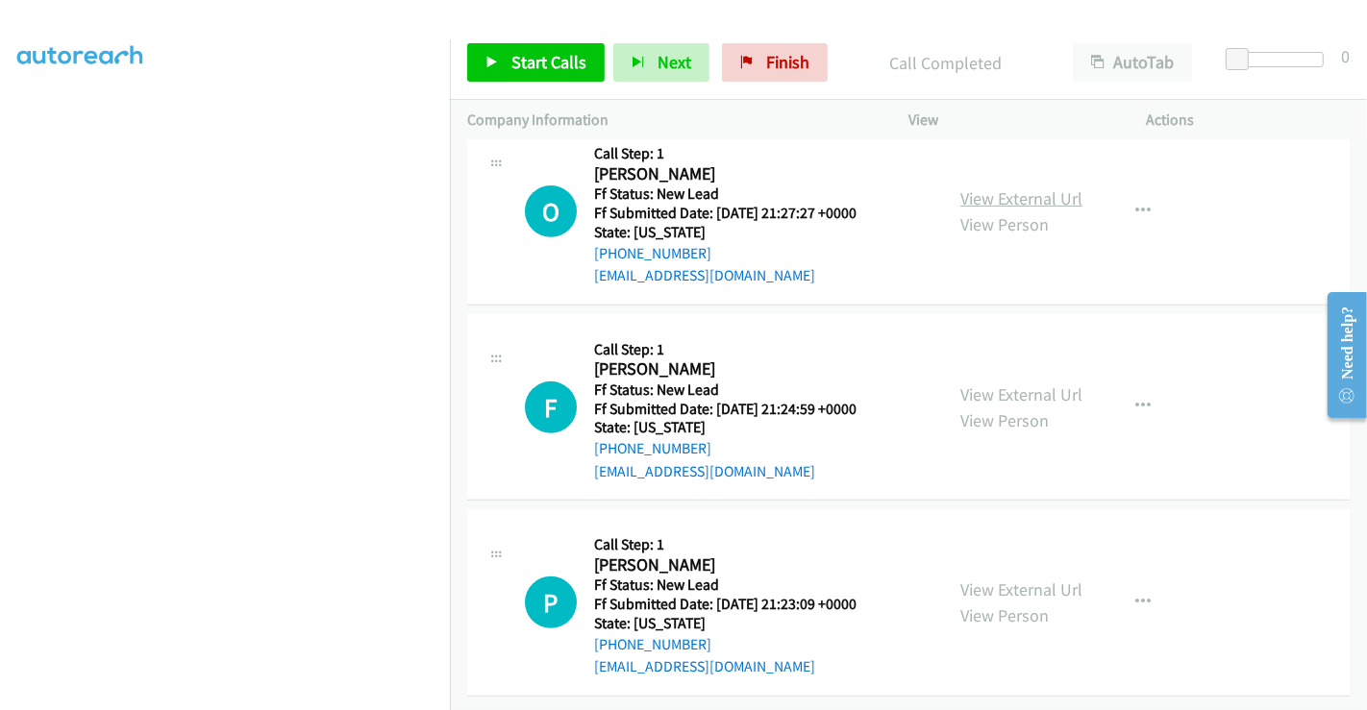
click at [992, 187] on link "View External Url" at bounding box center [1021, 198] width 122 height 22
click at [1012, 384] on link "View External Url" at bounding box center [1021, 395] width 122 height 22
click at [1003, 579] on link "View External Url" at bounding box center [1021, 590] width 122 height 22
click at [540, 56] on span "Start Calls" at bounding box center [548, 62] width 75 height 22
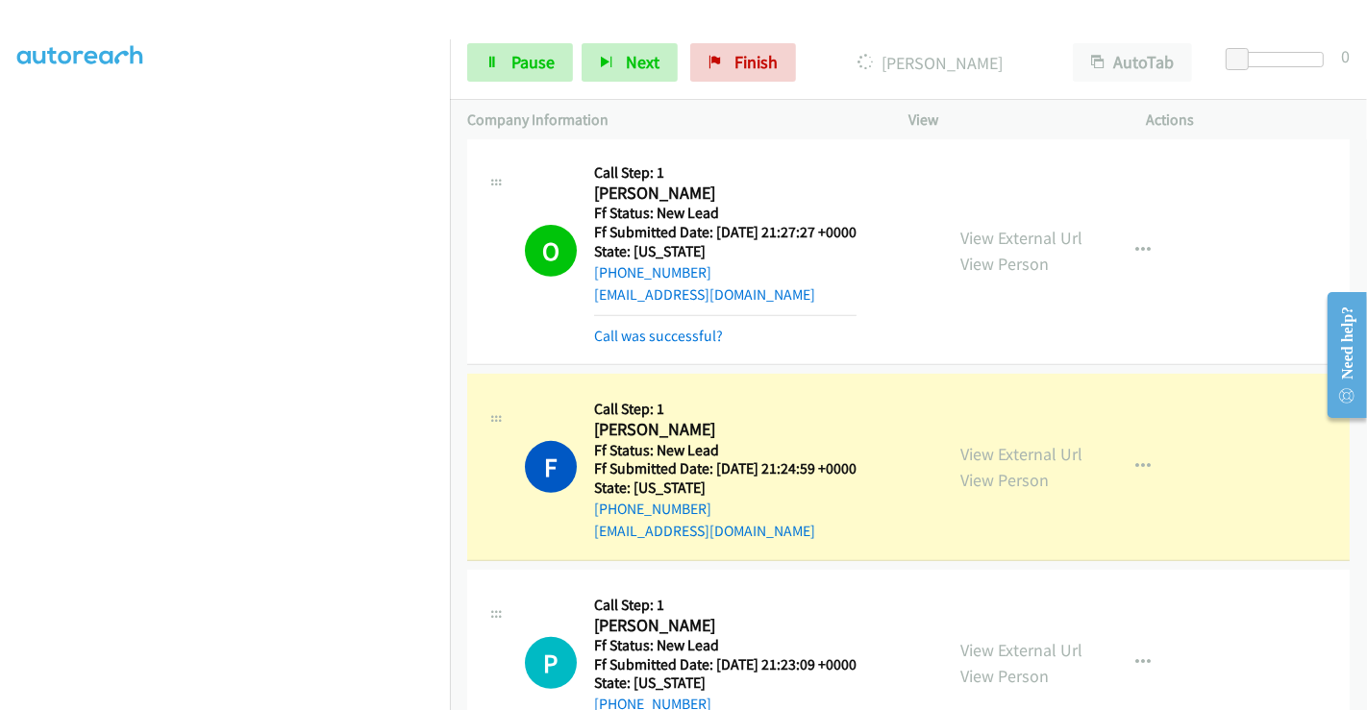
scroll to position [750, 0]
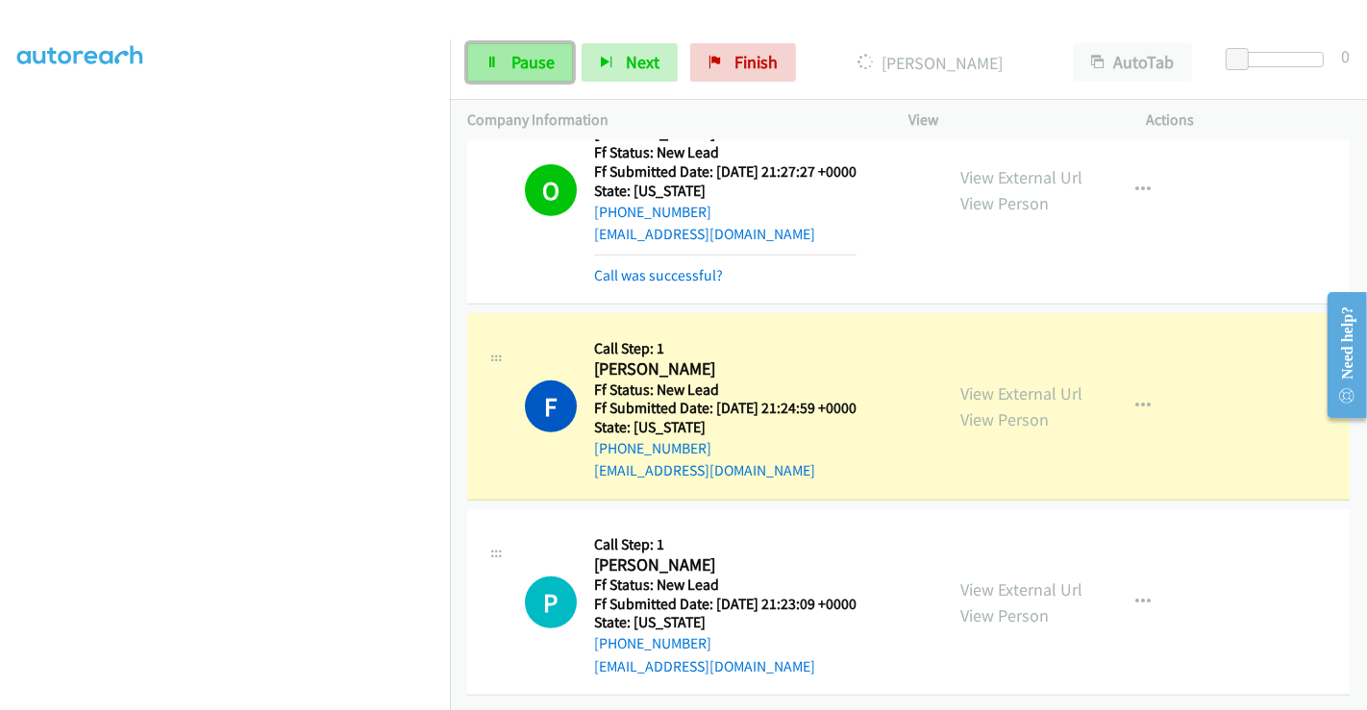
click at [512, 53] on span "Pause" at bounding box center [532, 62] width 43 height 22
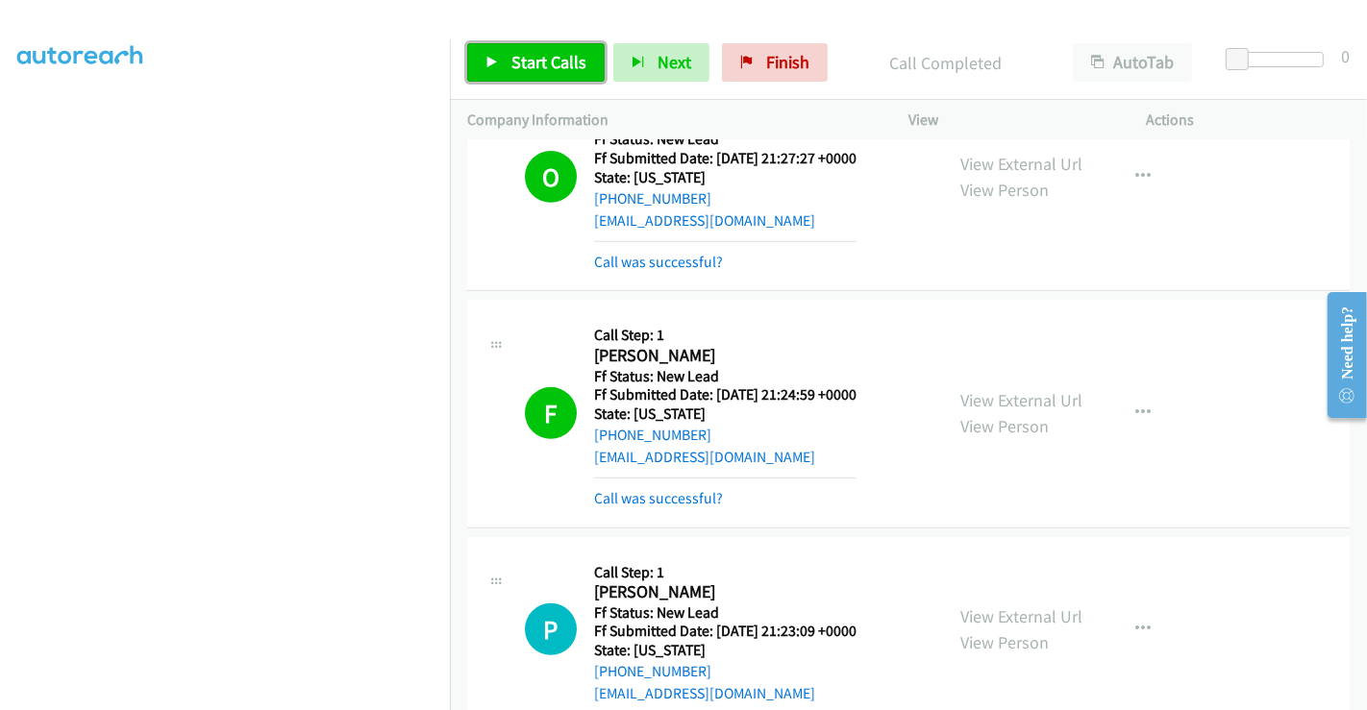
click at [530, 65] on span "Start Calls" at bounding box center [548, 62] width 75 height 22
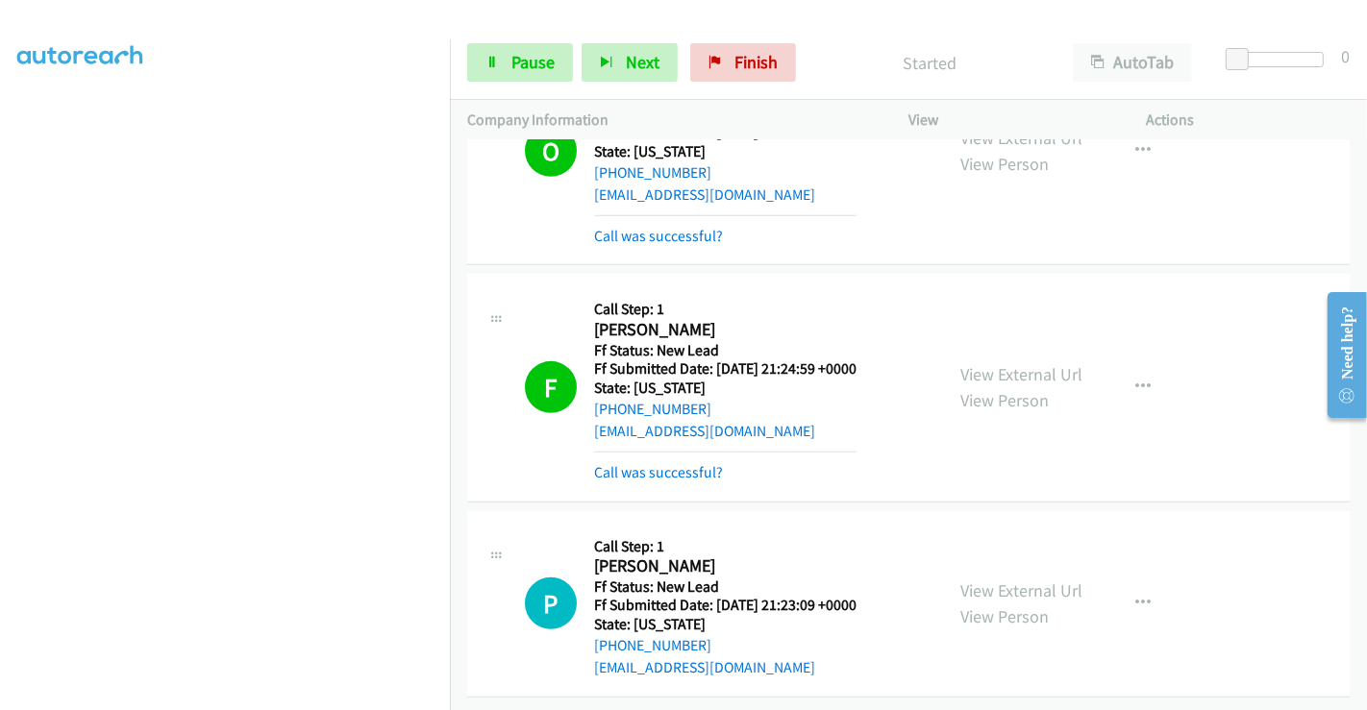
scroll to position [790, 0]
click at [641, 461] on link "Call was successful?" at bounding box center [658, 470] width 129 height 18
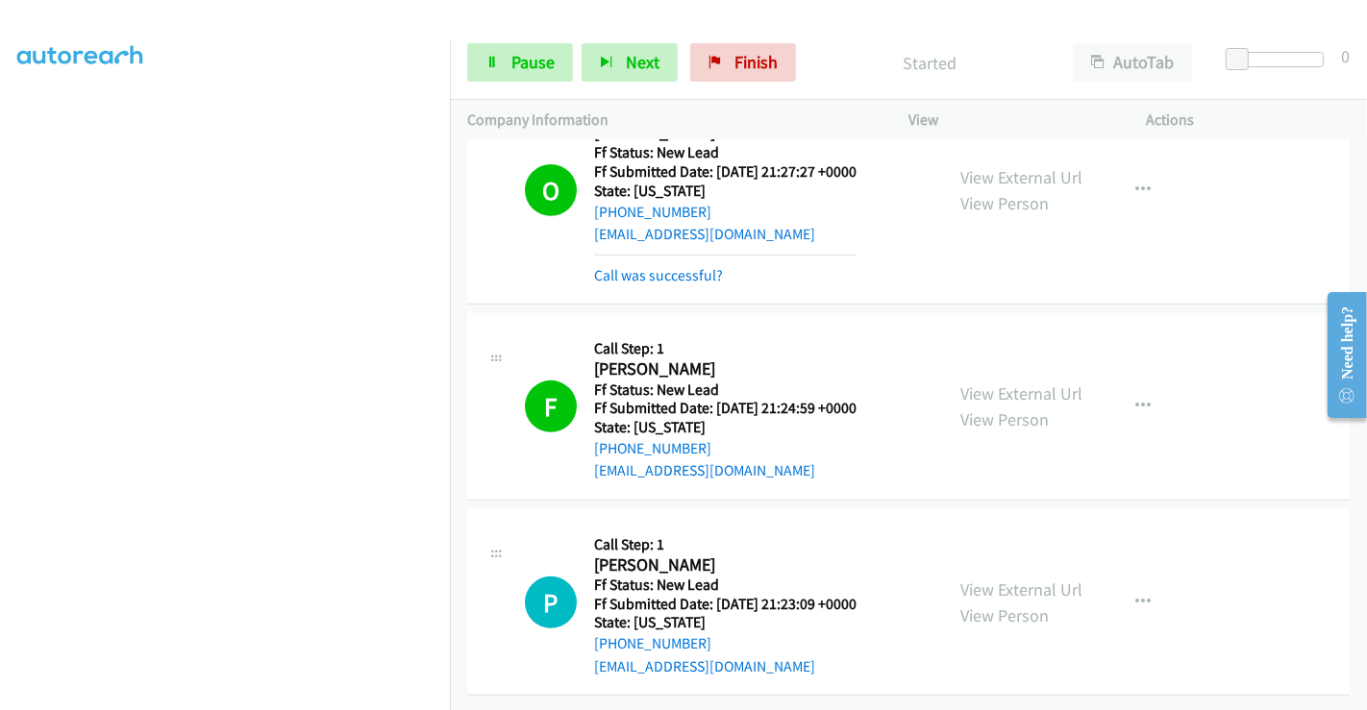
scroll to position [750, 0]
click at [513, 68] on span "Pause" at bounding box center [532, 62] width 43 height 22
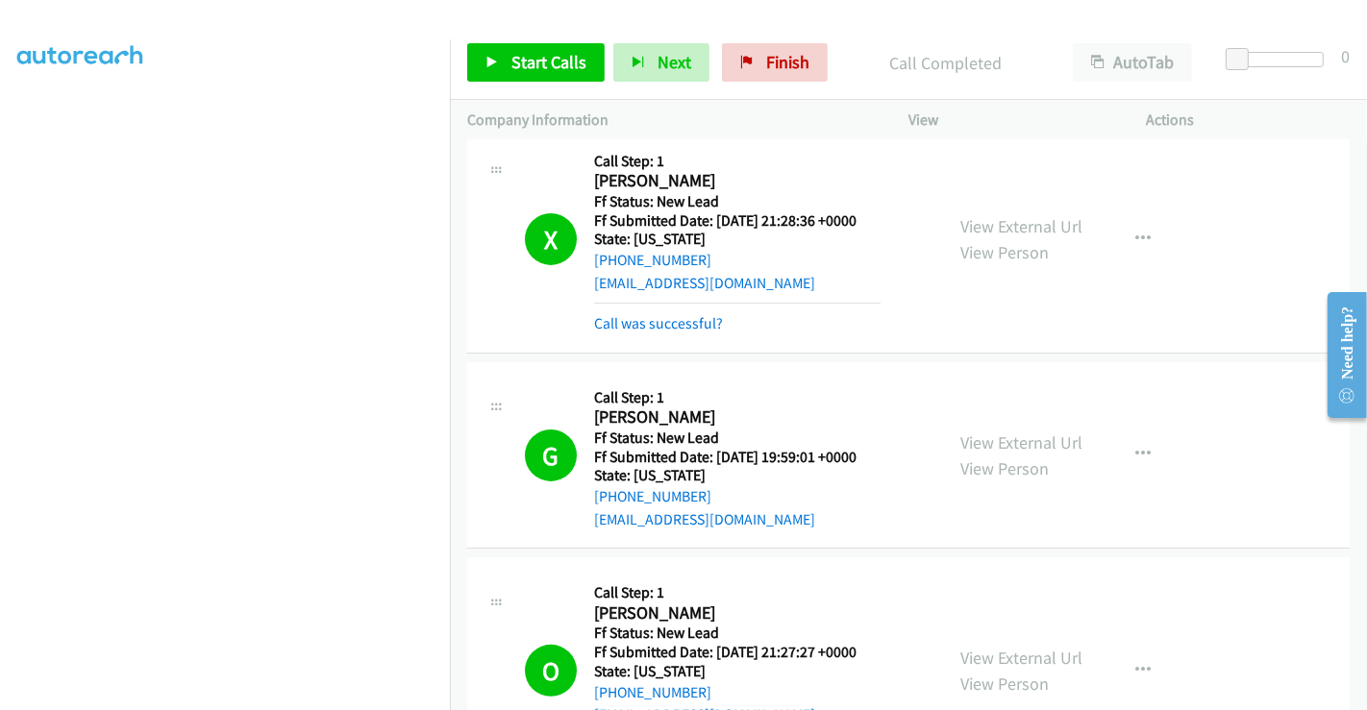
scroll to position [0, 0]
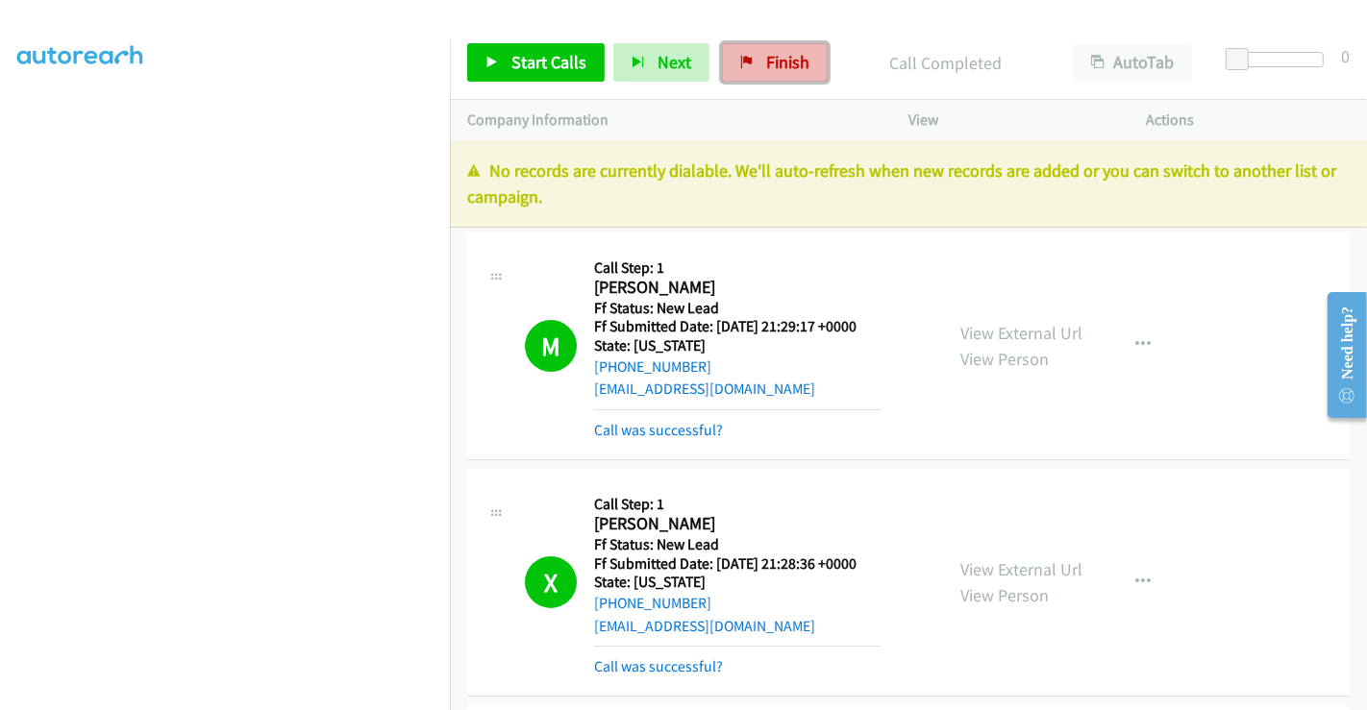
click at [771, 59] on span "Finish" at bounding box center [787, 62] width 43 height 22
